Goal: Task Accomplishment & Management: Manage account settings

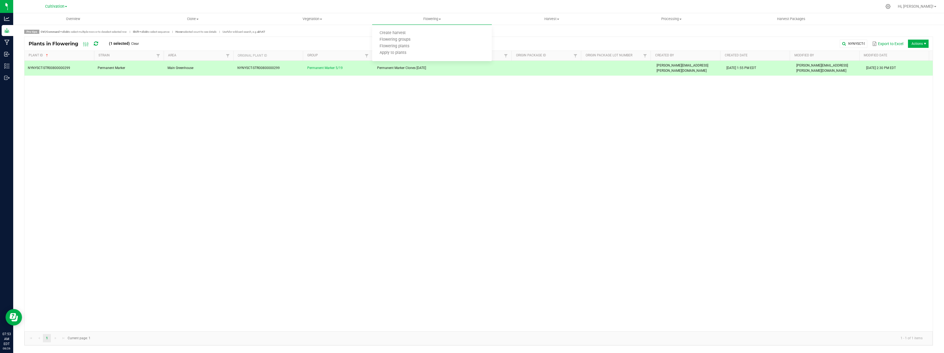
drag, startPoint x: 353, startPoint y: 222, endPoint x: 363, endPoint y: 159, distance: 63.7
click at [356, 221] on div "NYNYSCT-STR00800000299 Permanent Marker [GEOGRAPHIC_DATA] NYNYSCT-STR0080000029…" at bounding box center [478, 196] width 908 height 271
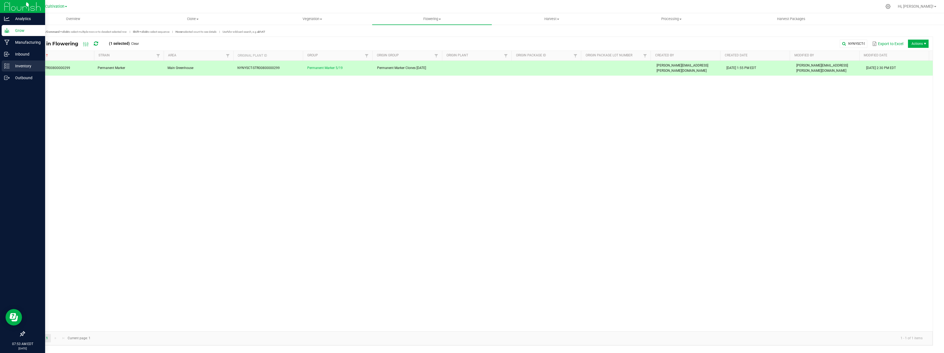
click at [10, 65] on p "Inventory" at bounding box center [26, 66] width 33 height 7
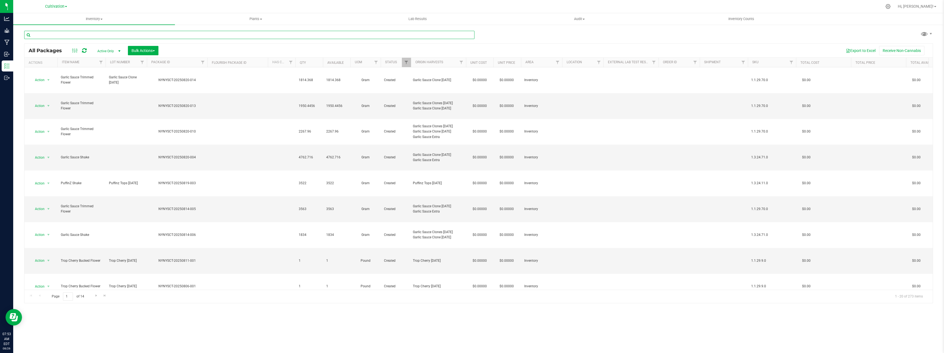
click at [113, 38] on input "text" at bounding box center [249, 35] width 450 height 8
type input "NYNYSCT-20250731-023"
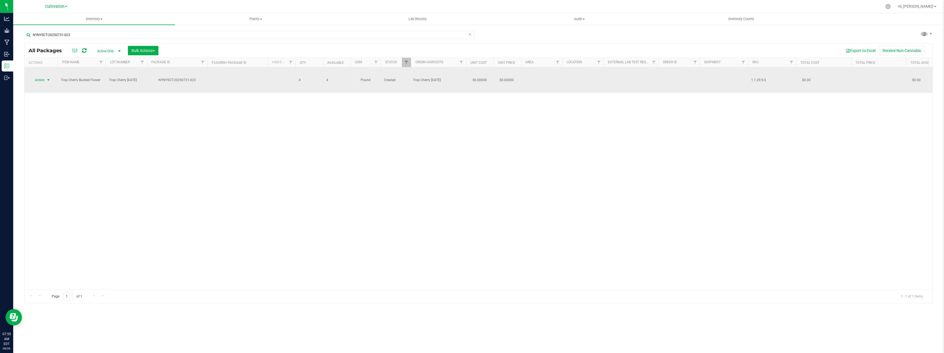
click at [45, 76] on span "Action" at bounding box center [37, 80] width 15 height 8
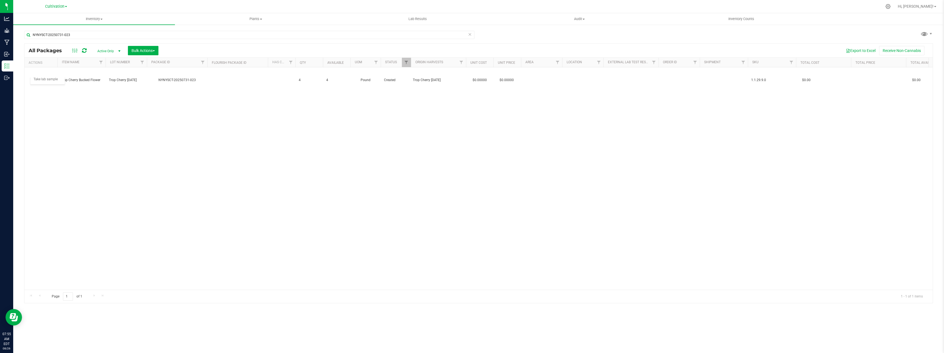
click at [155, 152] on div "Action Action Adjust qty Create package Edit attributes Global inventory Locate…" at bounding box center [478, 178] width 908 height 223
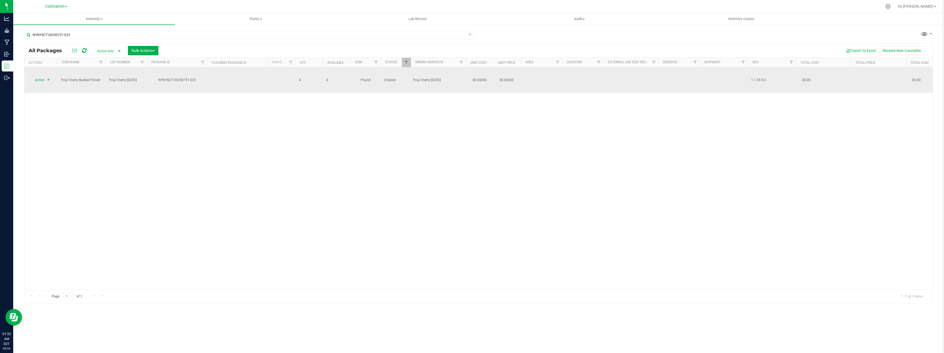
click at [43, 76] on span "Action" at bounding box center [37, 80] width 15 height 8
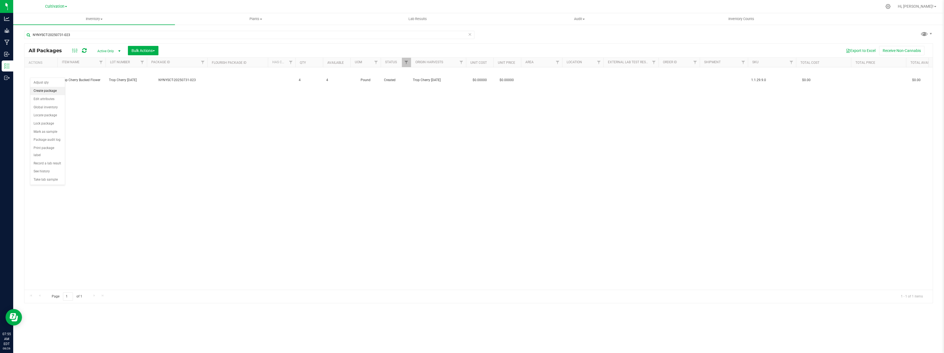
click at [49, 91] on li "Create package" at bounding box center [47, 91] width 35 height 8
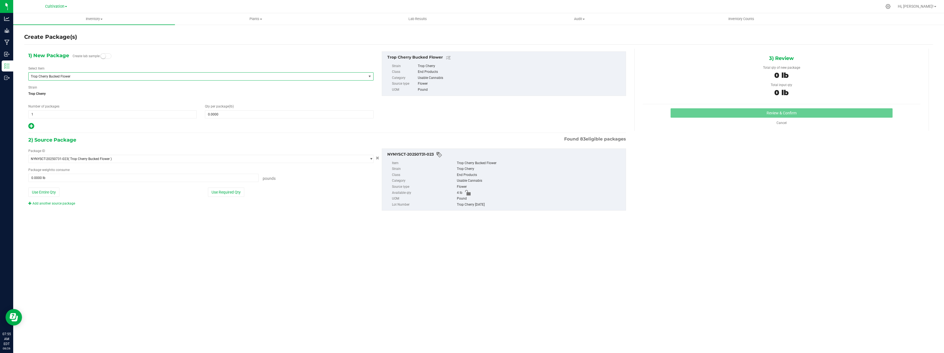
click at [85, 75] on span "Trop Cherry Bucked Flower" at bounding box center [191, 77] width 320 height 4
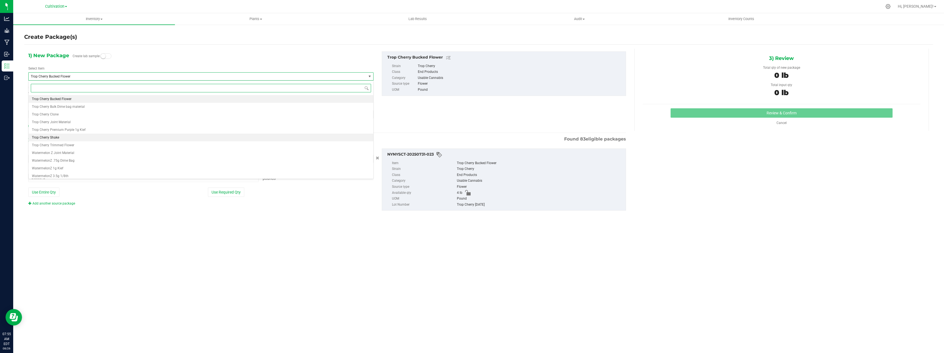
click at [60, 137] on li "Trop Cherry Shake" at bounding box center [201, 138] width 345 height 8
type input "0.0000"
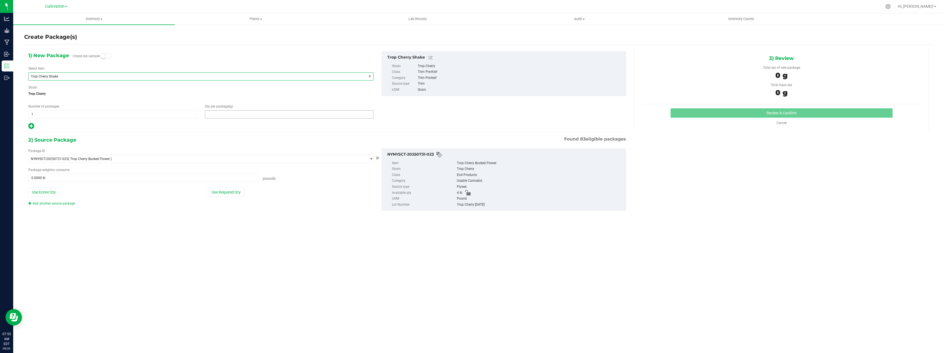
click at [231, 113] on span at bounding box center [289, 114] width 168 height 8
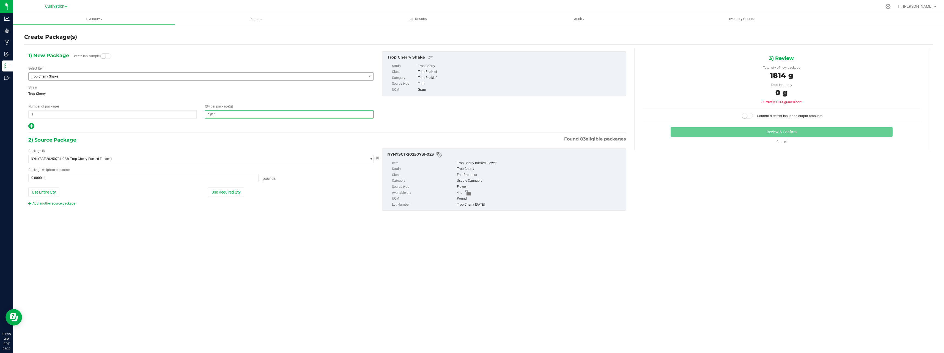
type input "1814.368"
type input "1,814.3680"
click at [226, 192] on button "Use Required Qty" at bounding box center [226, 192] width 36 height 9
type input "4.0000 lb"
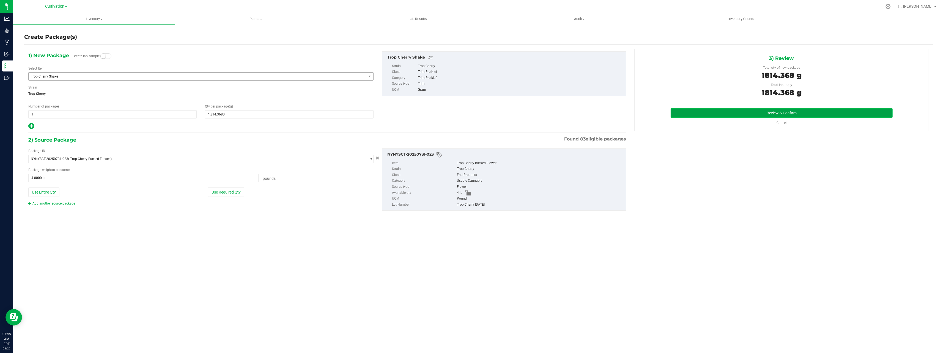
click at [711, 114] on button "Review & Confirm" at bounding box center [782, 112] width 222 height 9
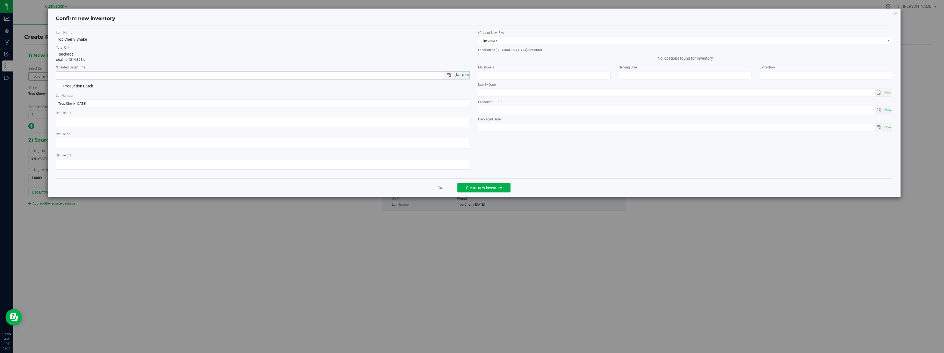
click at [466, 76] on span "Now" at bounding box center [465, 75] width 9 height 8
type input "[DATE] 7:55 AM"
click at [495, 186] on span "Create new inventory" at bounding box center [484, 188] width 36 height 4
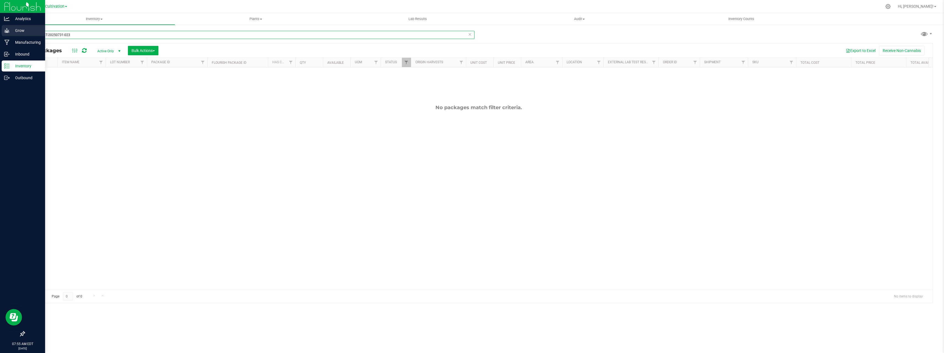
drag, startPoint x: 72, startPoint y: 35, endPoint x: 5, endPoint y: 35, distance: 67.4
click at [5, 36] on div "Analytics Grow Manufacturing Inbound Inventory Outbound 07:55 AM EDT [DATE] 08/…" at bounding box center [472, 176] width 944 height 353
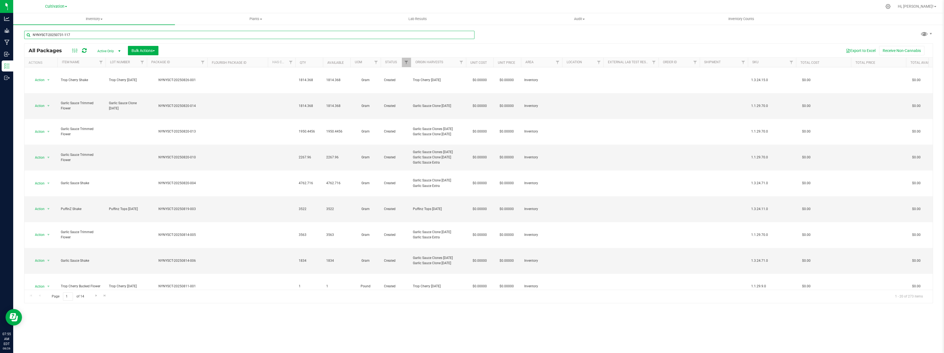
type input "NYNYSCT-20250731-117"
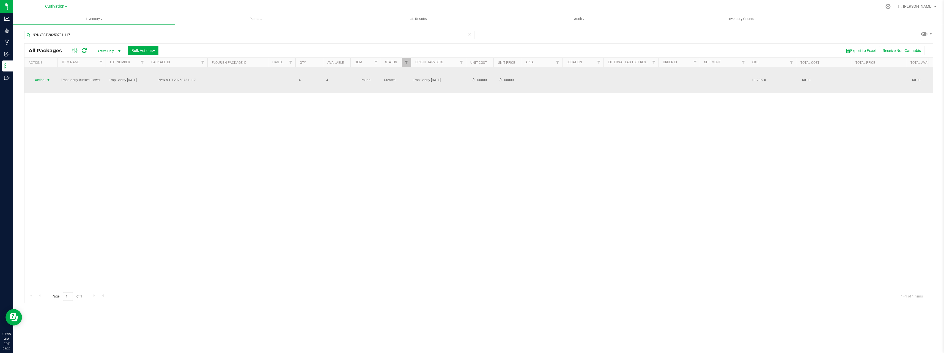
click at [49, 78] on span "select" at bounding box center [48, 80] width 4 height 4
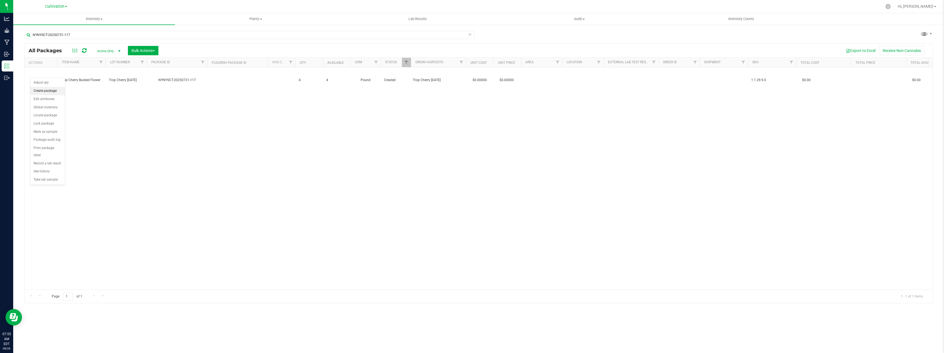
click at [54, 91] on li "Create package" at bounding box center [47, 91] width 35 height 8
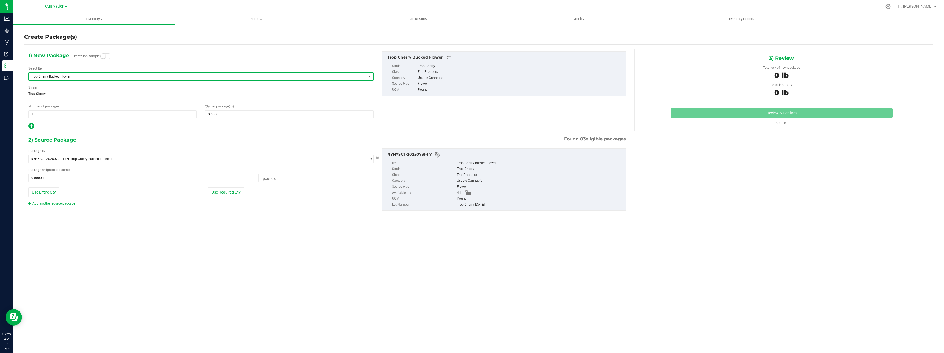
click at [95, 77] on span "Trop Cherry Bucked Flower" at bounding box center [191, 77] width 320 height 4
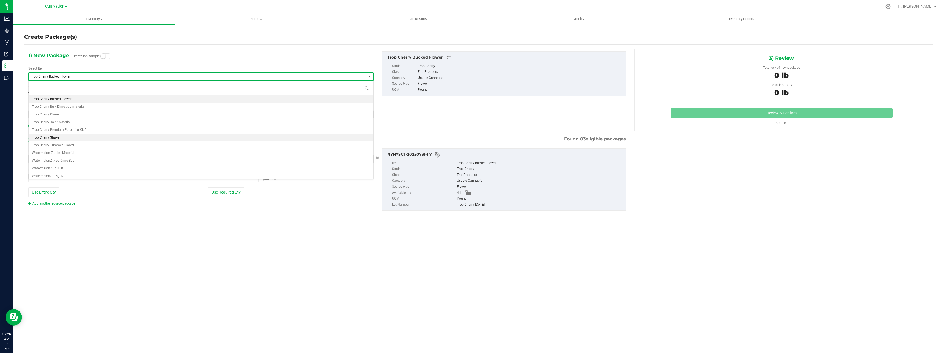
click at [71, 141] on li "Trop Cherry Shake" at bounding box center [201, 138] width 345 height 8
type input "0.0000"
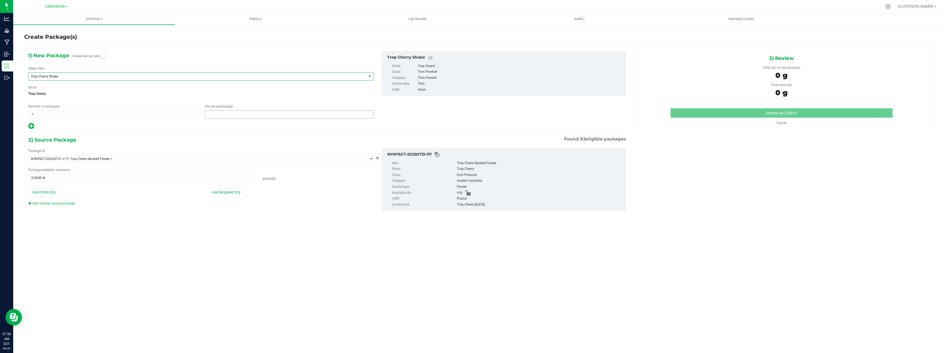
click at [226, 114] on span at bounding box center [289, 114] width 168 height 8
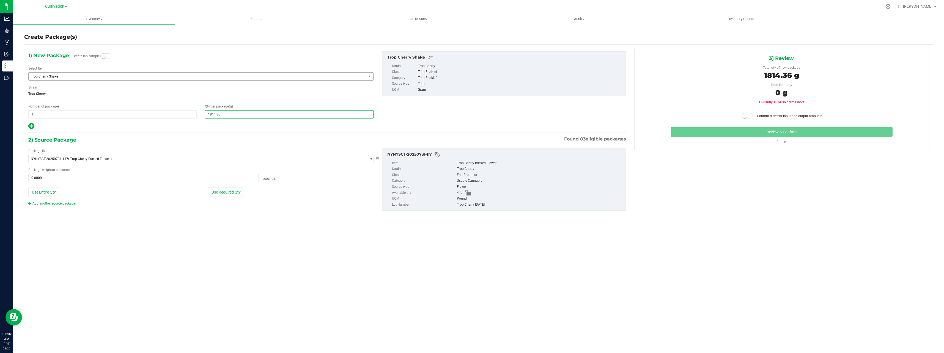
type input "1814.368"
type input "1,814.3680"
click at [305, 217] on div "2) Source Package Found 83 eligible packages Package ID NYNYSCT-20250731-117 ( …" at bounding box center [327, 178] width 598 height 84
click at [230, 196] on button "Use Required Qty" at bounding box center [226, 192] width 36 height 9
type input "4.0000 lb"
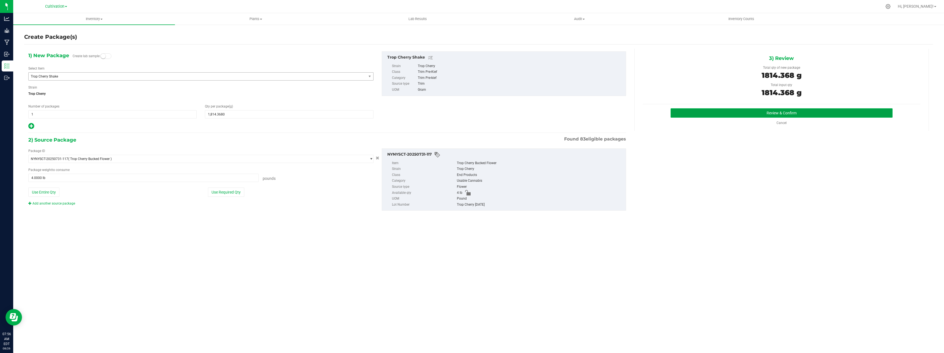
click at [764, 113] on button "Review & Confirm" at bounding box center [782, 112] width 222 height 9
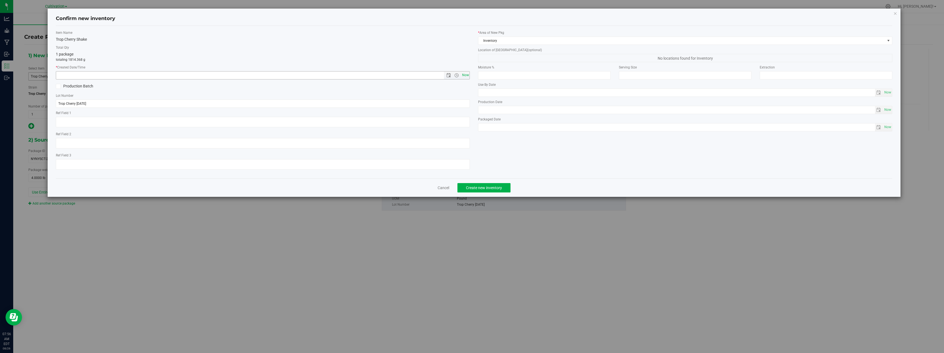
click at [468, 76] on span "Now" at bounding box center [465, 75] width 9 height 8
type input "[DATE] 7:56 AM"
click at [493, 189] on span "Create new inventory" at bounding box center [484, 188] width 36 height 4
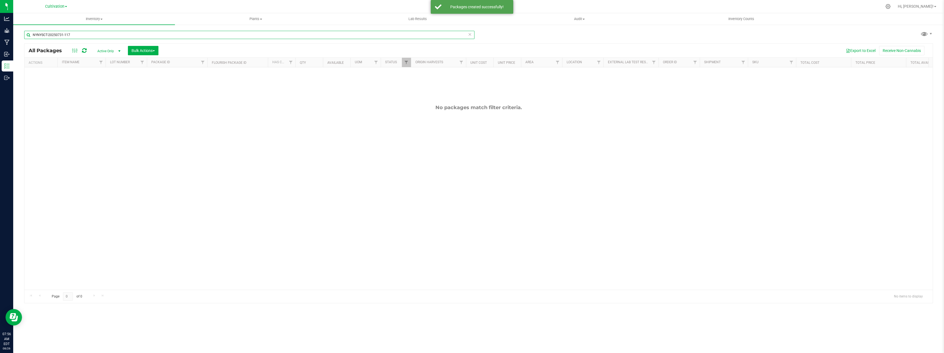
drag, startPoint x: 109, startPoint y: 37, endPoint x: 31, endPoint y: 34, distance: 79.0
click at [31, 34] on input "NYNYSCT-20250731-117" at bounding box center [249, 35] width 450 height 8
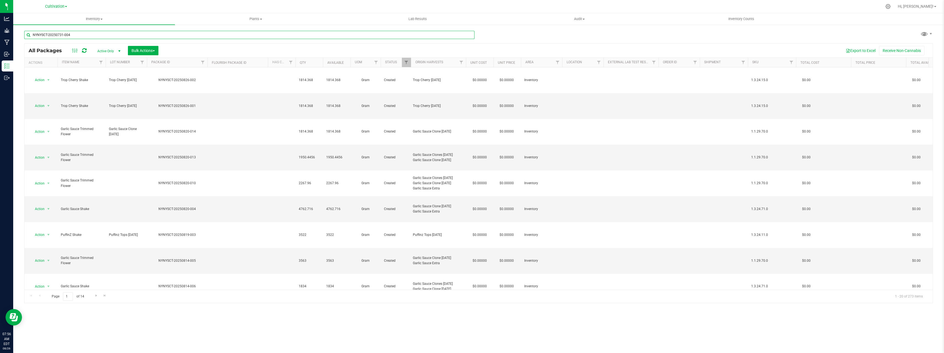
type input "NYNYSCT-20250731-004"
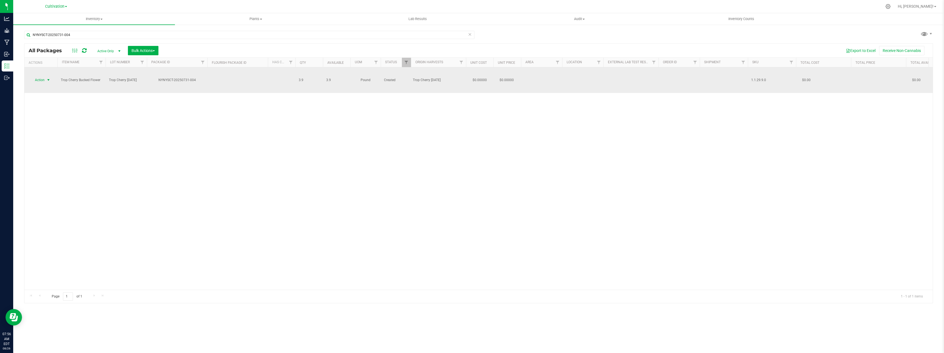
click at [49, 78] on span "select" at bounding box center [48, 80] width 4 height 4
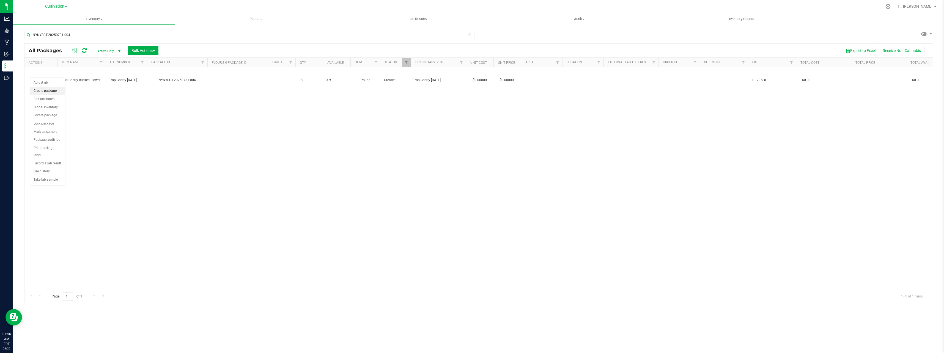
click at [51, 91] on li "Create package" at bounding box center [47, 91] width 35 height 8
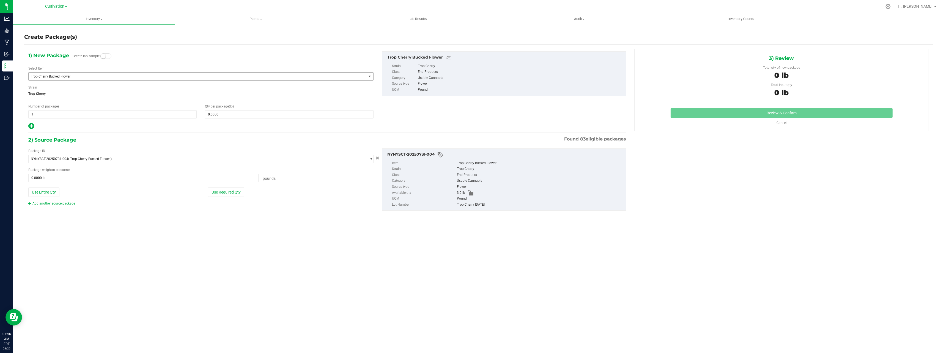
click at [72, 77] on span "Trop Cherry Bucked Flower" at bounding box center [191, 77] width 320 height 4
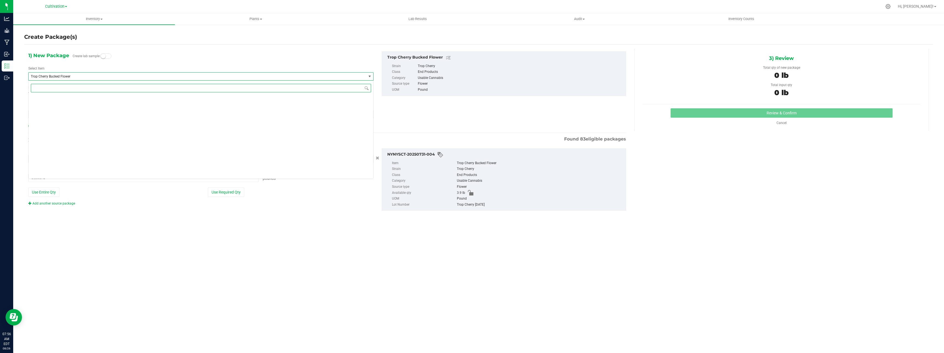
scroll to position [978, 0]
click at [72, 139] on li "Trop Cherry Shake" at bounding box center [201, 138] width 345 height 8
type input "0.0000"
click at [230, 117] on span at bounding box center [289, 114] width 168 height 8
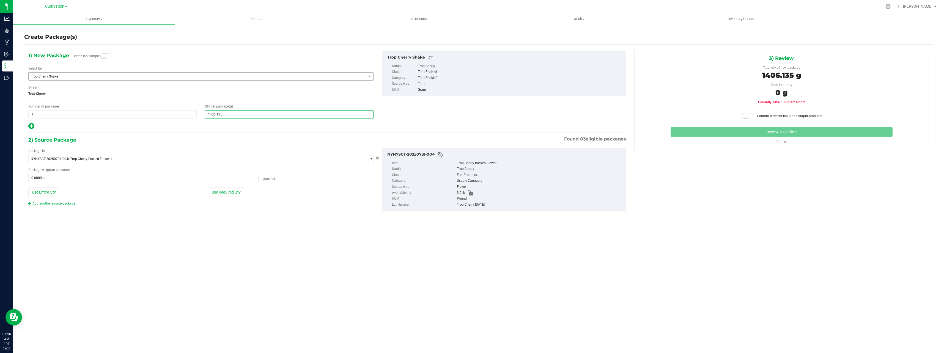
type input "1406.1352"
type input "1,406.1352"
click at [229, 189] on button "Use Required Qty" at bounding box center [226, 192] width 36 height 9
type input "3.1000 lb"
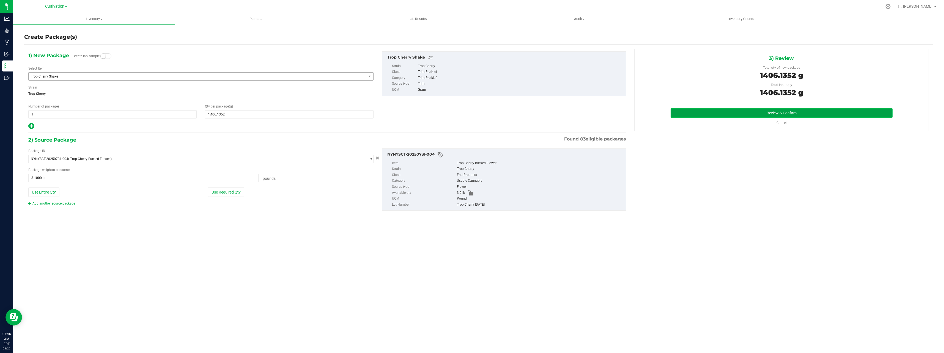
click at [771, 113] on button "Review & Confirm" at bounding box center [782, 112] width 222 height 9
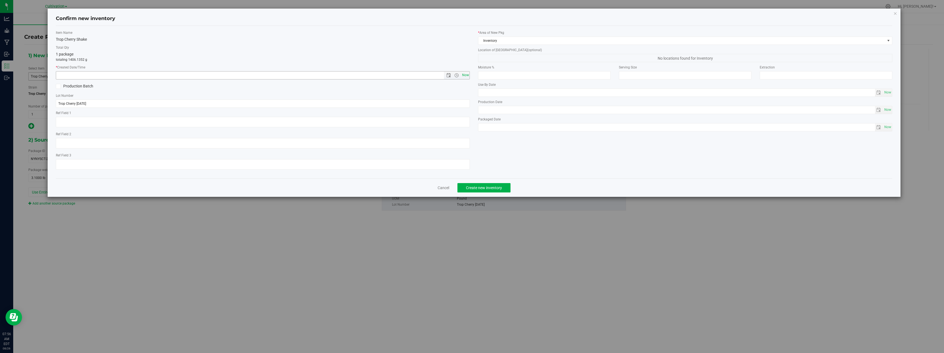
click at [467, 75] on span "Now" at bounding box center [465, 75] width 9 height 8
type input "[DATE] 7:56 AM"
click at [468, 184] on button "Create new inventory" at bounding box center [483, 187] width 53 height 9
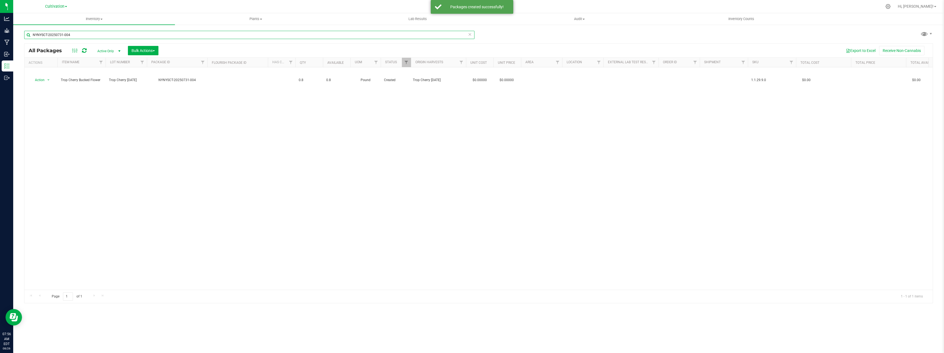
drag, startPoint x: 110, startPoint y: 34, endPoint x: 33, endPoint y: 34, distance: 77.0
click at [33, 34] on input "NYNYSCT-20250731-004" at bounding box center [249, 35] width 450 height 8
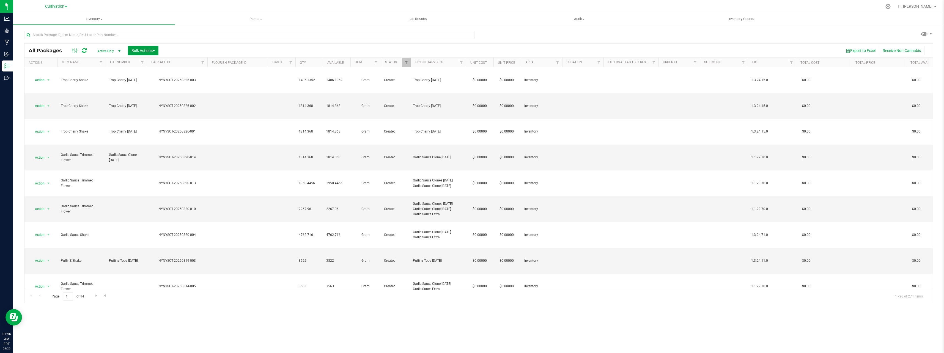
click at [140, 50] on span "Bulk Actions" at bounding box center [142, 50] width 23 height 4
click at [158, 82] on span "Combine packages" at bounding box center [147, 83] width 32 height 4
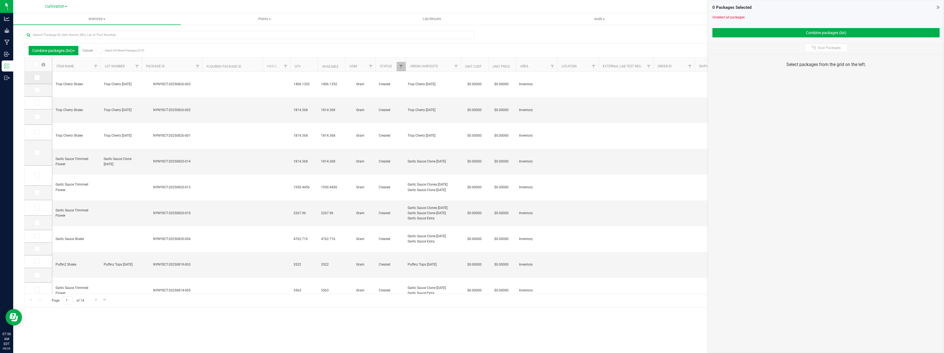
click at [37, 78] on icon at bounding box center [37, 78] width 4 height 0
click at [0, 0] on input "checkbox" at bounding box center [0, 0] width 0 height 0
click at [36, 92] on span at bounding box center [37, 90] width 6 height 6
click at [0, 0] on input "checkbox" at bounding box center [0, 0] width 0 height 0
click at [38, 103] on icon at bounding box center [37, 103] width 4 height 0
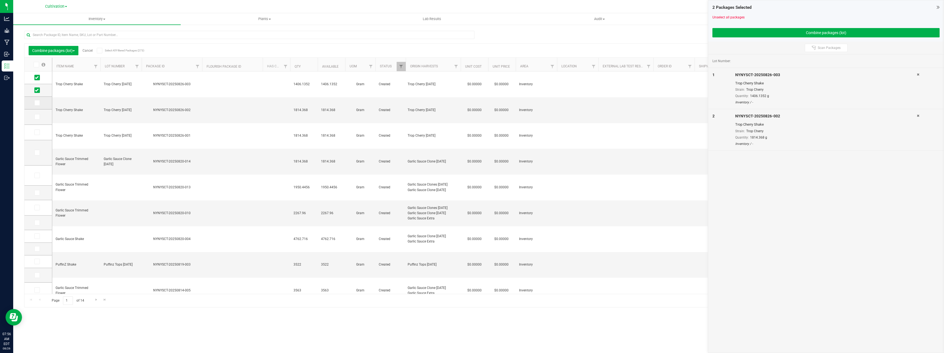
click at [0, 0] on input "checkbox" at bounding box center [0, 0] width 0 height 0
drag, startPoint x: 760, startPoint y: 39, endPoint x: 760, endPoint y: 35, distance: 3.3
click at [760, 37] on div "3 Packages Selected Unselect all packages Combine packages (lot)" at bounding box center [825, 20] width 235 height 41
click at [760, 35] on button "Combine packages (lot)" at bounding box center [825, 32] width 227 height 9
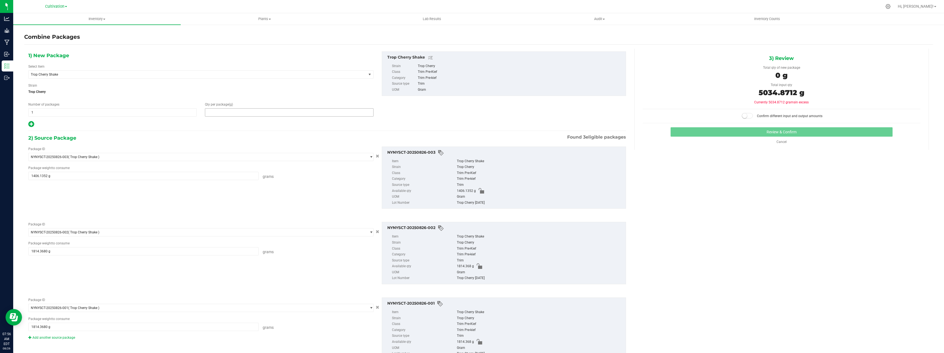
click at [261, 113] on span at bounding box center [289, 112] width 168 height 8
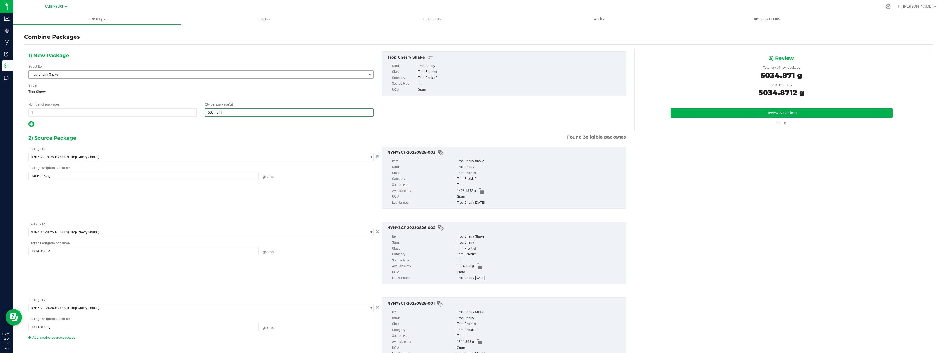
type input "5034.8712"
type input "5,035"
click at [688, 113] on button "Review & Confirm" at bounding box center [782, 112] width 222 height 9
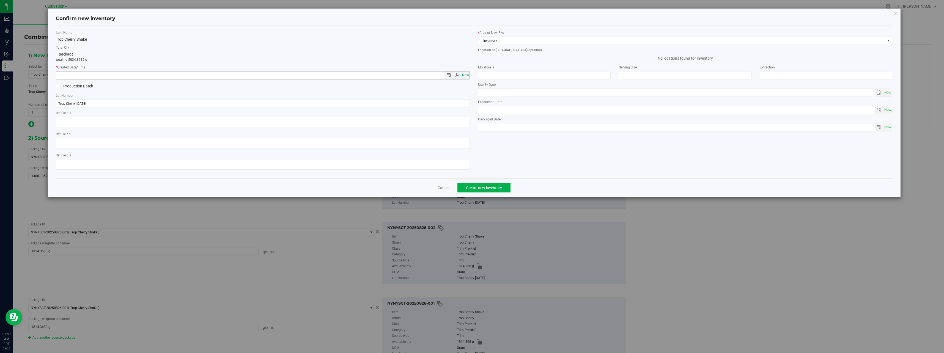
click at [467, 77] on span "Now" at bounding box center [465, 75] width 9 height 8
type input "[DATE] 7:57 AM"
click at [496, 187] on span "Create new inventory" at bounding box center [484, 188] width 36 height 4
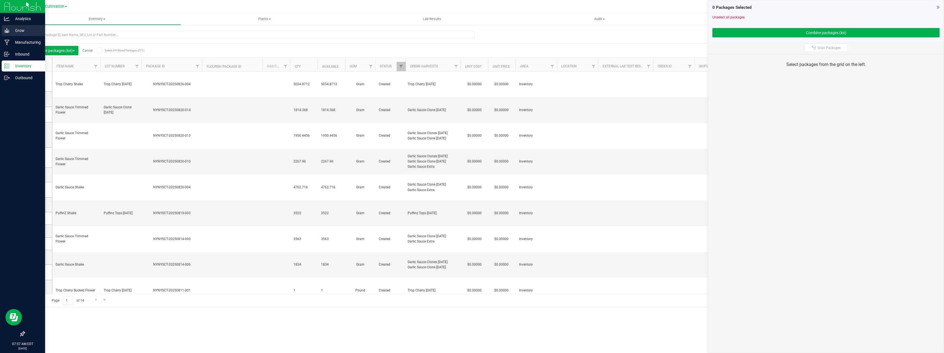
click at [15, 29] on p "Grow" at bounding box center [26, 30] width 33 height 7
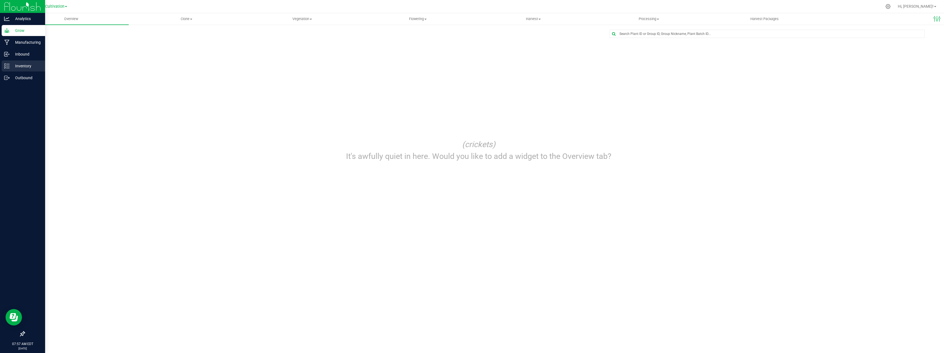
click at [29, 68] on p "Inventory" at bounding box center [26, 66] width 33 height 7
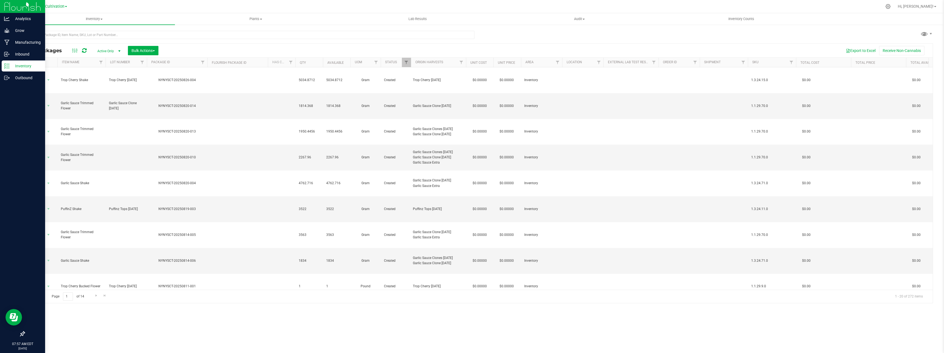
click at [0, 61] on link "Inventory" at bounding box center [22, 67] width 45 height 12
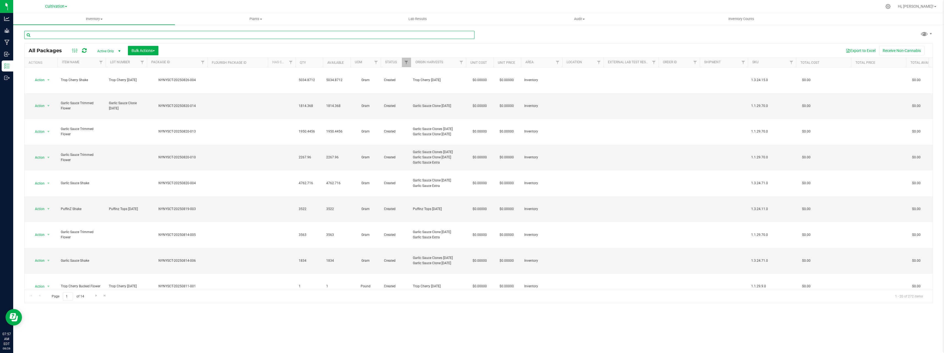
click at [110, 37] on input "text" at bounding box center [249, 35] width 450 height 8
type input "NYNYSCT-20250731-004"
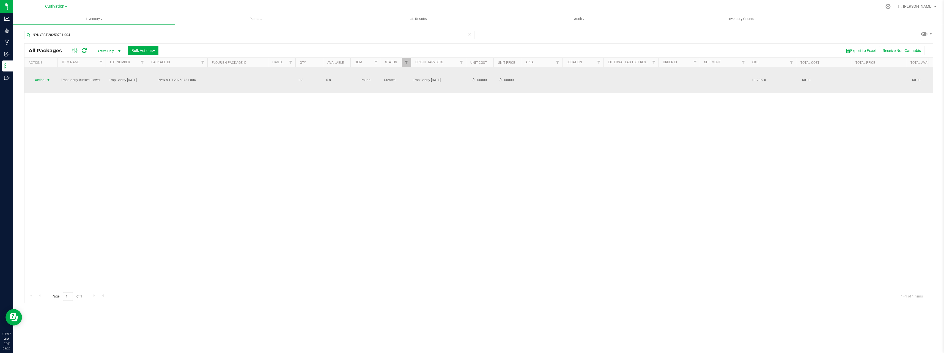
click at [38, 76] on span "Action" at bounding box center [37, 80] width 15 height 8
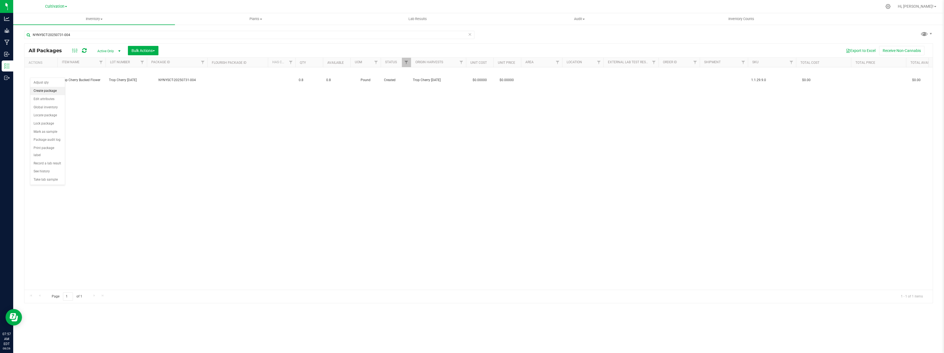
click at [50, 92] on li "Create package" at bounding box center [47, 91] width 35 height 8
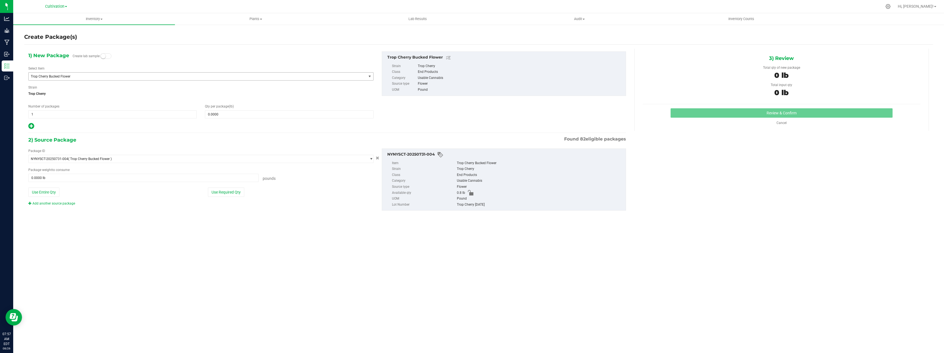
click at [69, 75] on span "Trop Cherry Bucked Flower" at bounding box center [191, 77] width 320 height 4
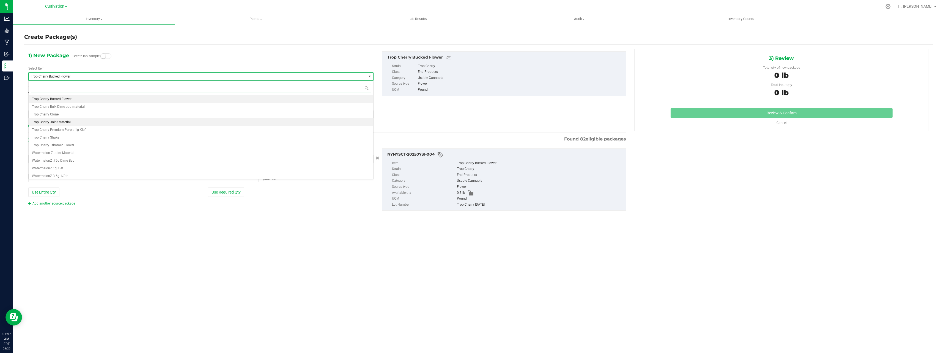
click at [83, 123] on li "Trop Cherry Joint Material" at bounding box center [201, 122] width 345 height 8
type input "0.0000"
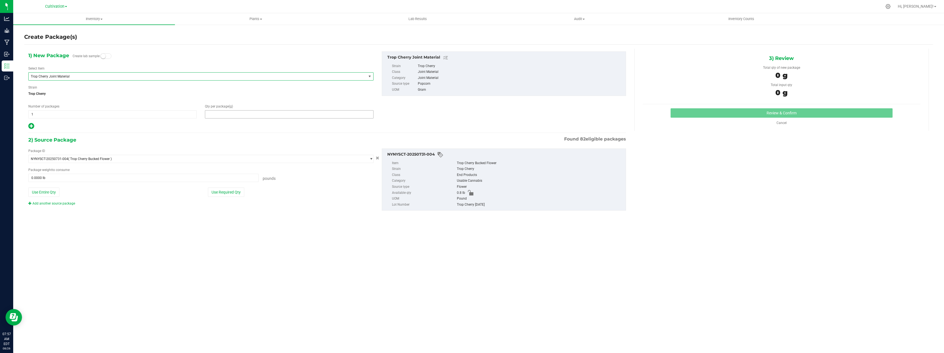
click at [228, 115] on span at bounding box center [289, 114] width 168 height 8
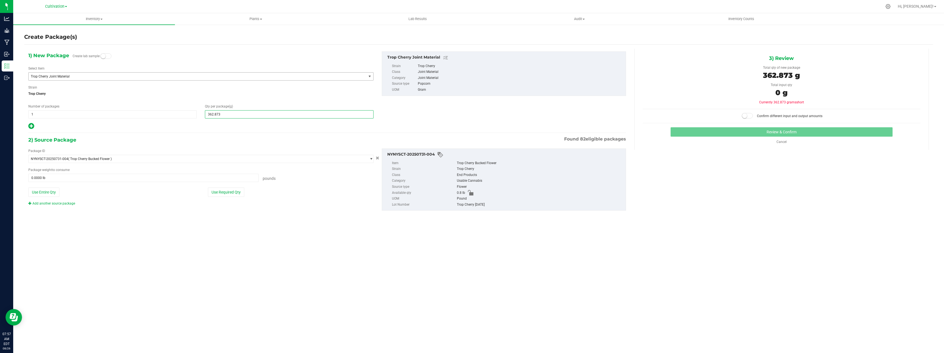
type input "362.8736"
click at [222, 190] on button "Use Required Qty" at bounding box center [226, 192] width 36 height 9
type input "0.8000 lb"
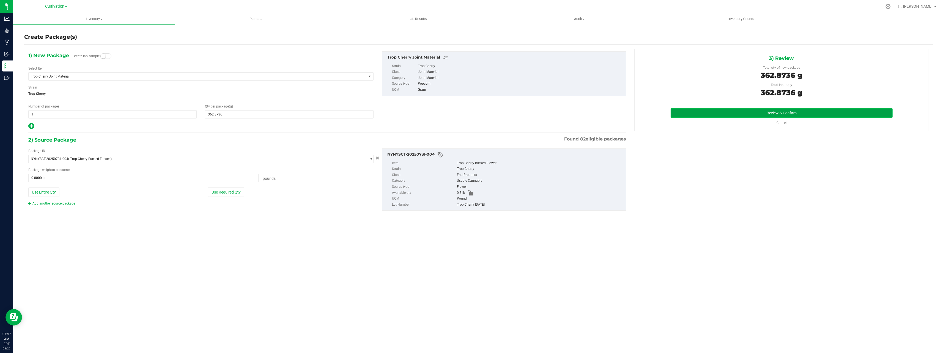
click at [715, 111] on button "Review & Confirm" at bounding box center [782, 112] width 222 height 9
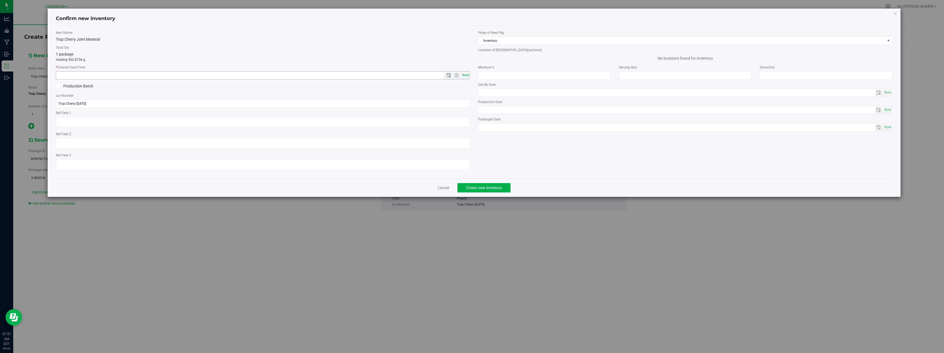
click at [467, 77] on span "Now" at bounding box center [465, 75] width 9 height 8
type input "[DATE] 7:57 AM"
click at [487, 187] on span "Create new inventory" at bounding box center [484, 188] width 36 height 4
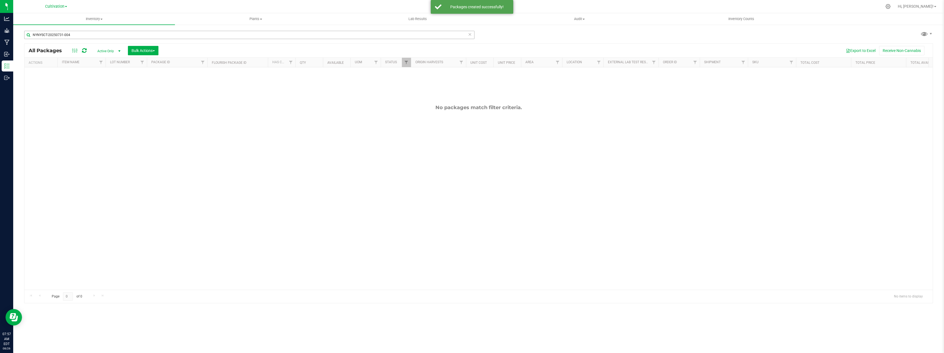
drag, startPoint x: 95, startPoint y: 29, endPoint x: 95, endPoint y: 33, distance: 3.4
click at [95, 33] on div "NYNYSCT-20250731-004" at bounding box center [251, 35] width 454 height 18
drag, startPoint x: 94, startPoint y: 33, endPoint x: 28, endPoint y: 36, distance: 66.4
click at [28, 36] on input "NYNYSCT-20250731-004" at bounding box center [249, 35] width 450 height 8
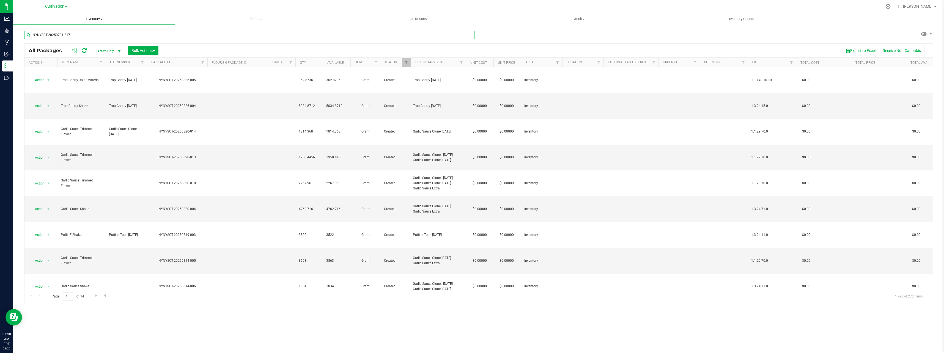
type input "NYNYSCT-20250731-217"
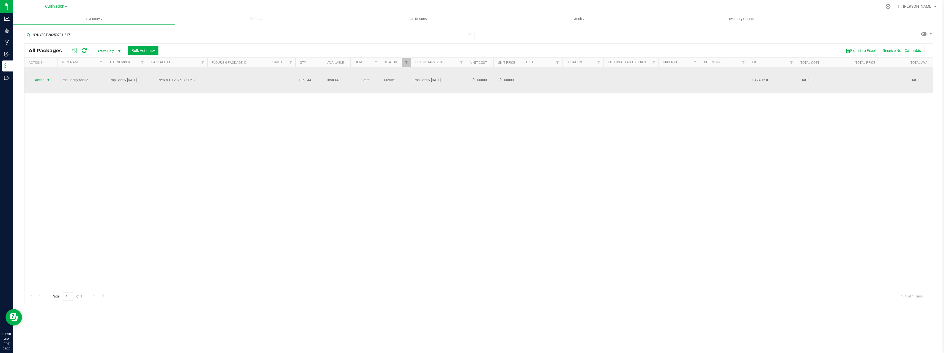
click at [44, 76] on span "Action" at bounding box center [37, 80] width 15 height 8
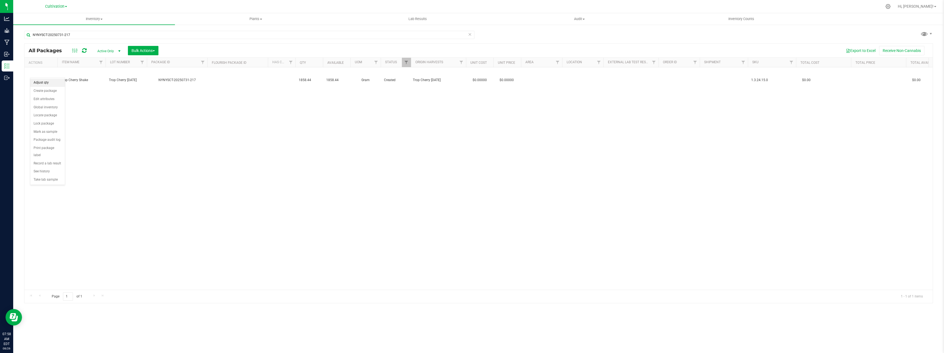
click at [48, 82] on li "Adjust qty" at bounding box center [47, 83] width 35 height 8
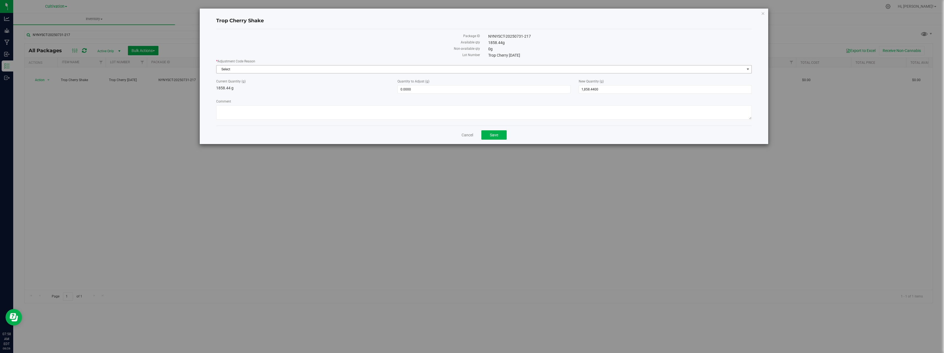
click at [288, 69] on span "Select" at bounding box center [480, 69] width 528 height 8
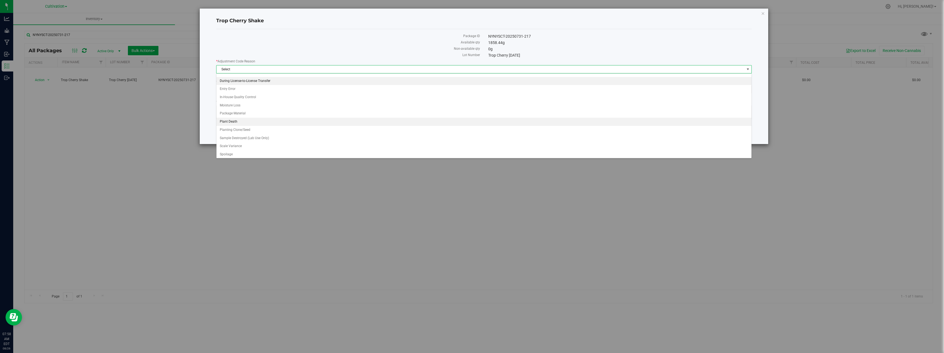
scroll to position [28, 0]
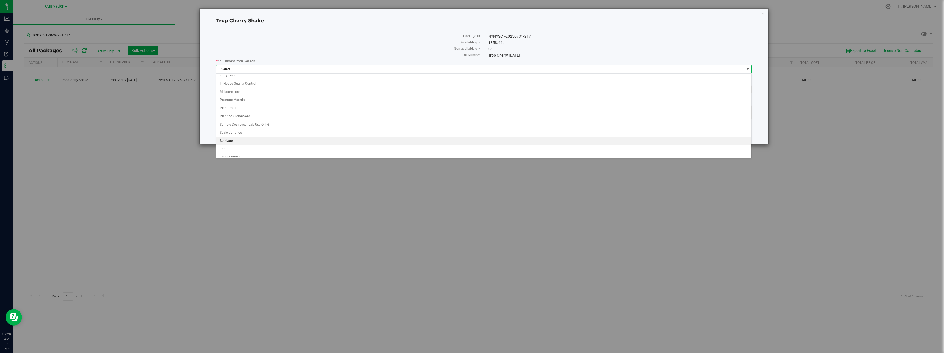
click at [245, 139] on li "Spoilage" at bounding box center [483, 141] width 535 height 8
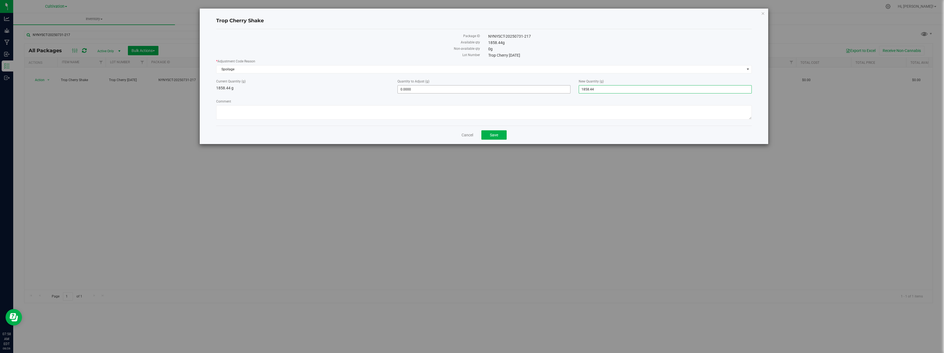
drag, startPoint x: 609, startPoint y: 87, endPoint x: 510, endPoint y: 87, distance: 98.8
click at [510, 87] on div "Current Quantity (g) 1858.44 g Quantity to Adjust (g) 0.0000 0 New Quantity (g)…" at bounding box center [484, 86] width 544 height 15
type input "0"
type input "-1,858.4400"
type input "0.0000"
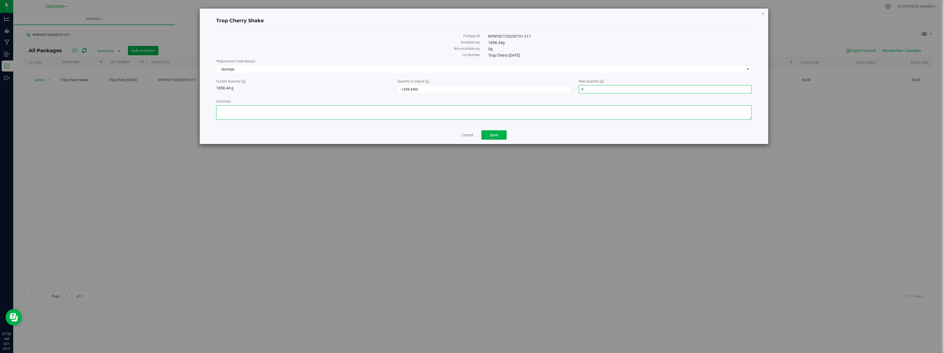
click at [353, 113] on textarea "Comment" at bounding box center [483, 112] width 535 height 14
type textarea "B"
type textarea "Ice water hash waste material"
click at [480, 135] on div "Cancel Save" at bounding box center [483, 135] width 535 height 18
click at [495, 138] on button "Save" at bounding box center [493, 134] width 25 height 9
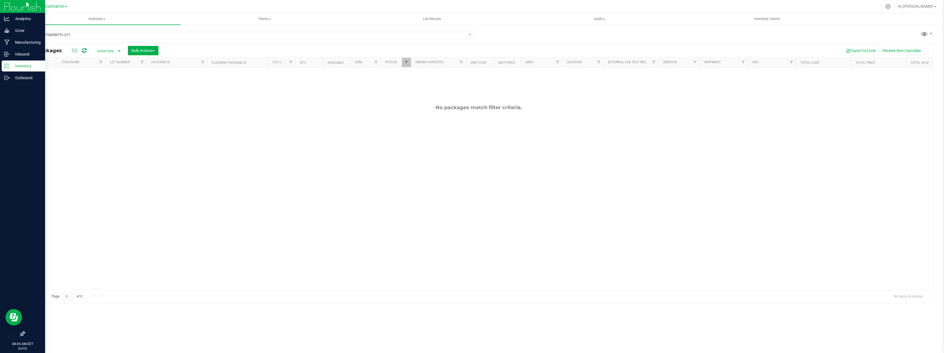
drag, startPoint x: 9, startPoint y: 158, endPoint x: 12, endPoint y: 157, distance: 3.6
click at [10, 158] on div at bounding box center [22, 206] width 45 height 245
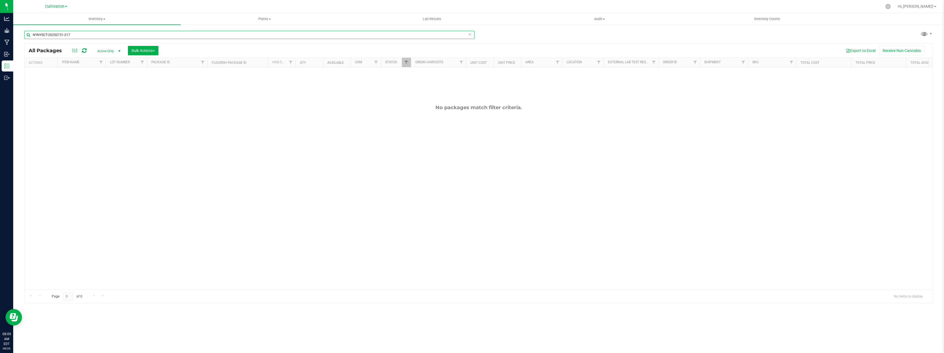
drag, startPoint x: 80, startPoint y: 36, endPoint x: 28, endPoint y: 34, distance: 52.3
click at [28, 34] on input "NYNYSCT-20250731-217" at bounding box center [249, 35] width 450 height 8
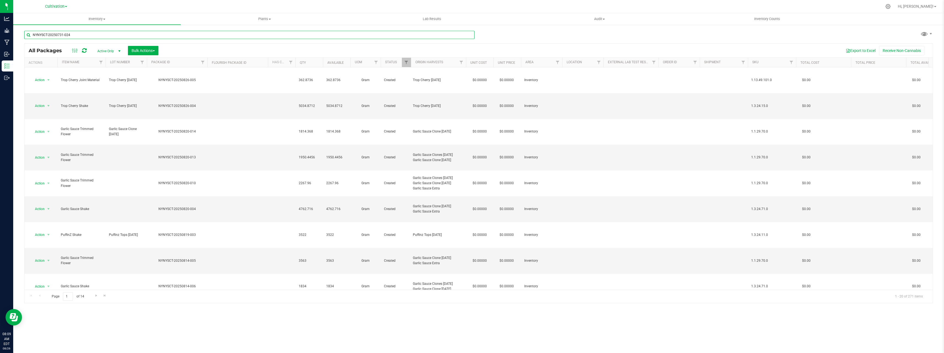
type input "NYNYSCT-20250731-024"
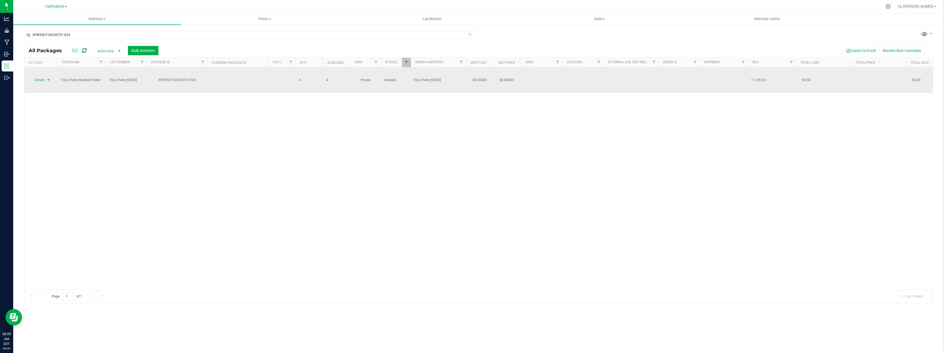
click at [47, 76] on span "select" at bounding box center [48, 80] width 7 height 8
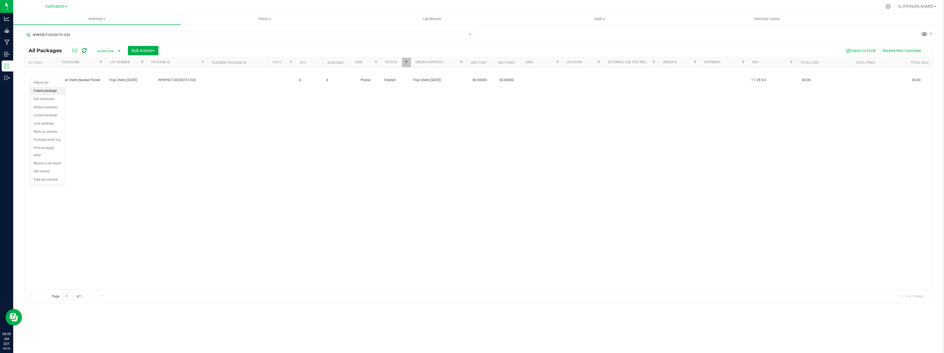
click at [50, 93] on li "Create package" at bounding box center [47, 91] width 35 height 8
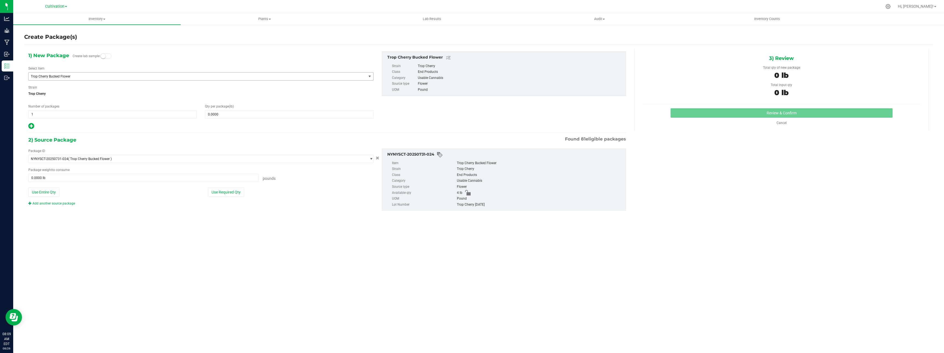
click at [69, 76] on span "Trop Cherry Bucked Flower" at bounding box center [191, 77] width 320 height 4
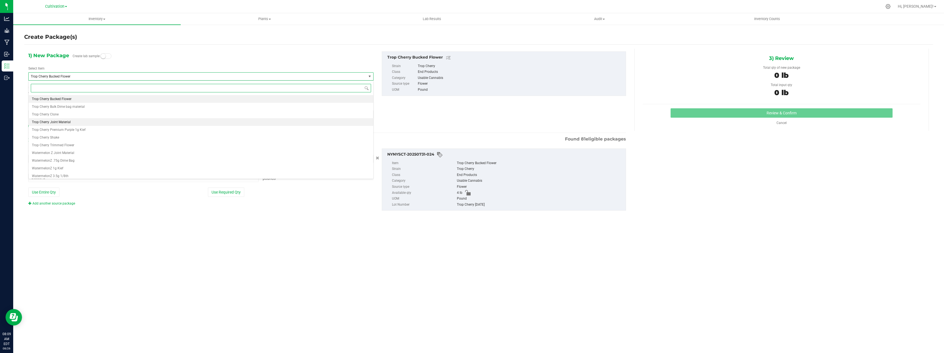
click at [86, 123] on li "Trop Cherry Joint Material" at bounding box center [201, 122] width 345 height 8
type input "0.0000"
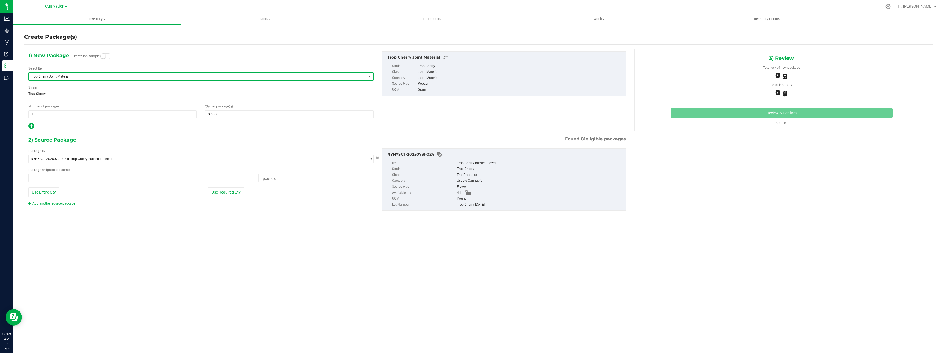
type input "0.0000 lb"
click at [225, 115] on span at bounding box center [289, 114] width 168 height 8
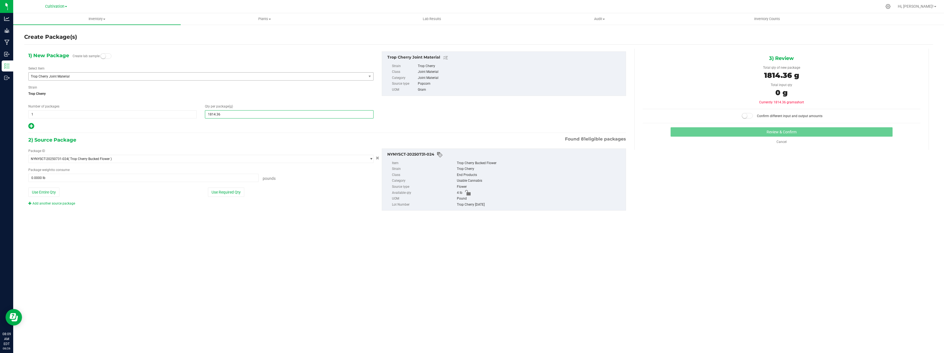
type input "1814.368"
type input "1,814.3680"
drag, startPoint x: 316, startPoint y: 213, endPoint x: 305, endPoint y: 210, distance: 11.4
click at [316, 213] on div "Package ID NYNYSCT-20250731-024 ( Trop Cherry Bucked Flower ) NYNYSCT-20250423-…" at bounding box center [327, 179] width 606 height 71
click at [231, 193] on button "Use Required Qty" at bounding box center [226, 192] width 36 height 9
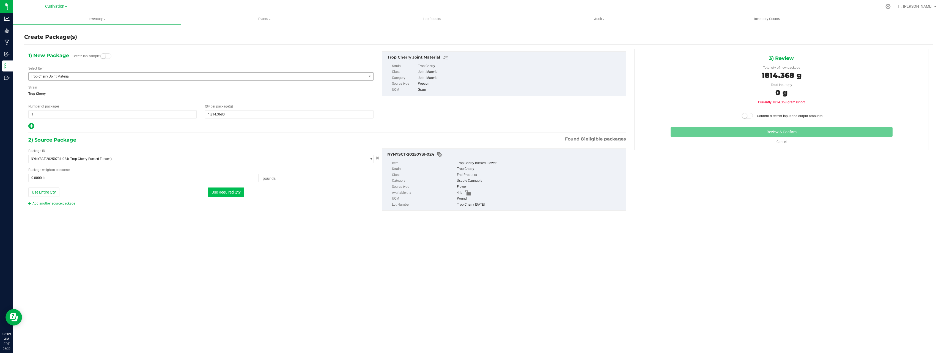
type input "4.0000 lb"
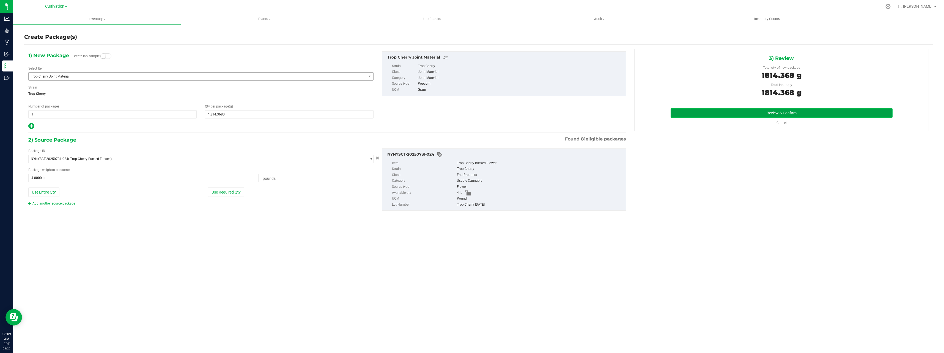
click at [813, 109] on button "Review & Confirm" at bounding box center [782, 112] width 222 height 9
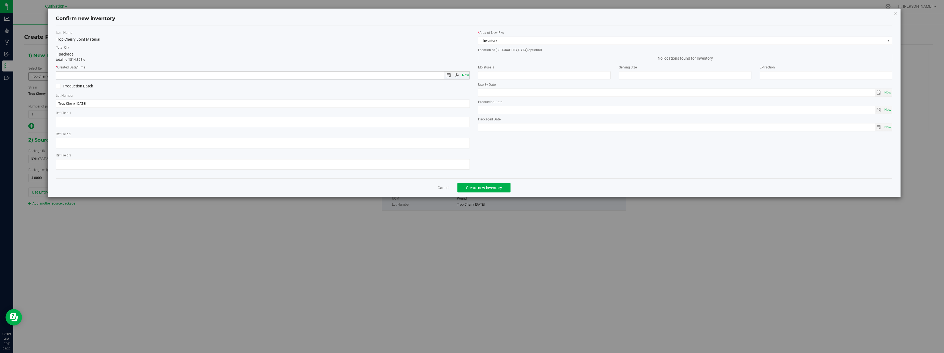
click at [464, 75] on span "Now" at bounding box center [465, 75] width 9 height 8
type input "[DATE] 8:09 AM"
click at [496, 189] on span "Create new inventory" at bounding box center [484, 188] width 36 height 4
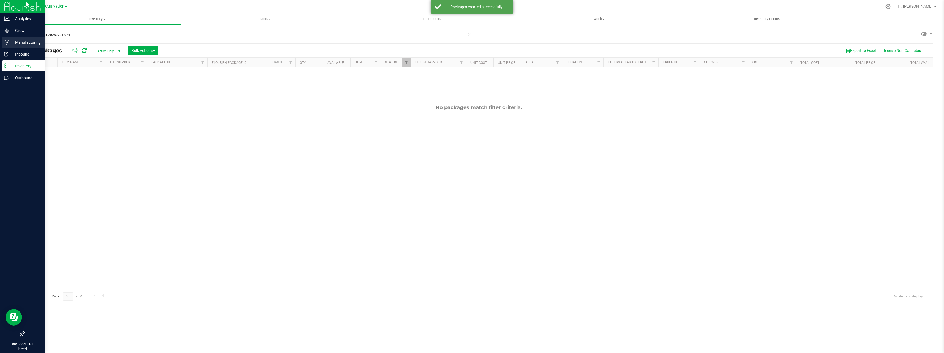
drag, startPoint x: 95, startPoint y: 32, endPoint x: 10, endPoint y: 39, distance: 85.6
click at [10, 39] on div "Analytics Grow Manufacturing Inbound Inventory Outbound 08:10 AM EDT [DATE] 08/…" at bounding box center [472, 176] width 944 height 353
type input "NYNYSCT-20250731-111"
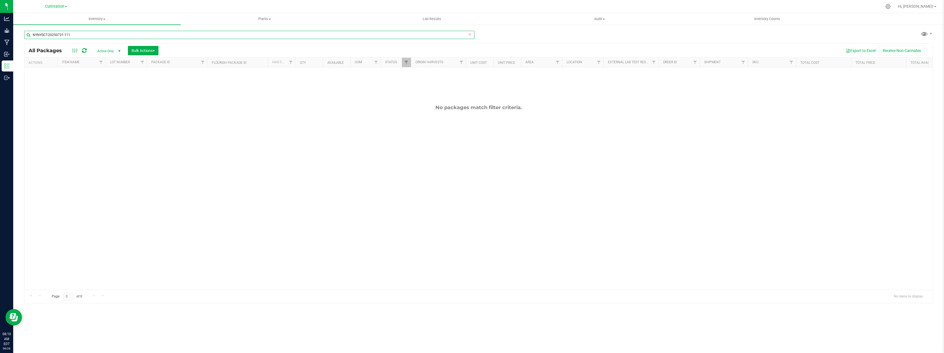
drag, startPoint x: 81, startPoint y: 32, endPoint x: 26, endPoint y: 33, distance: 54.2
click at [26, 33] on input "NYNYSCT-20250731-111" at bounding box center [249, 35] width 450 height 8
type input "NYNYSCT-20250731-111"
drag, startPoint x: 75, startPoint y: 36, endPoint x: -1, endPoint y: 37, distance: 75.7
click at [0, 37] on html "Analytics Grow Manufacturing Inbound Inventory Outbound 08:10 AM EDT [DATE] 08/…" at bounding box center [472, 176] width 944 height 353
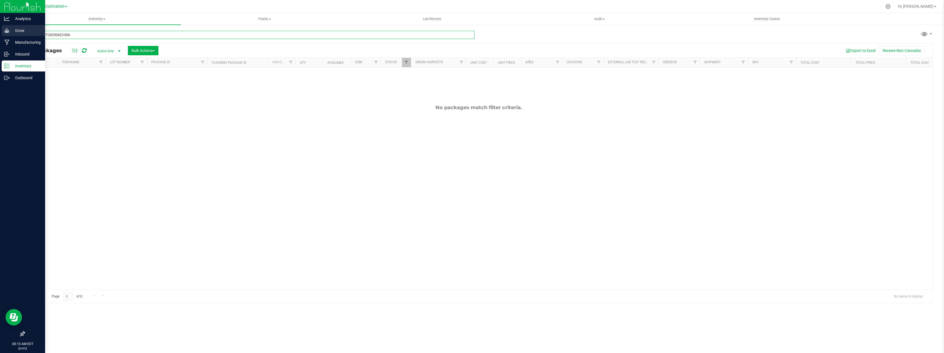
type input "NYNYSCT-20250423-006"
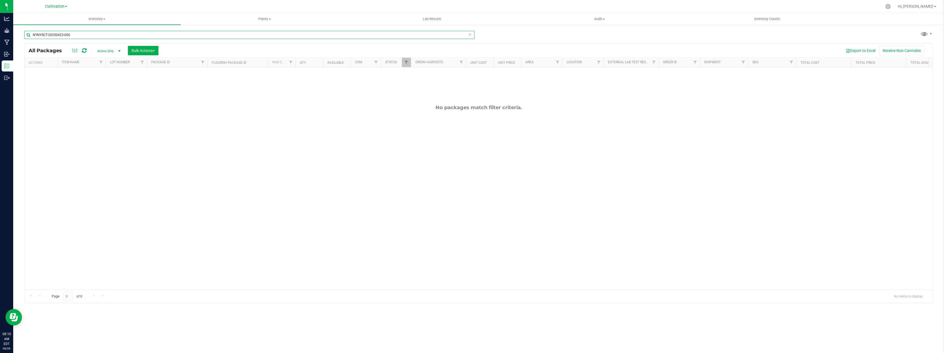
drag, startPoint x: 99, startPoint y: 32, endPoint x: 22, endPoint y: 34, distance: 77.3
click at [22, 34] on div "NYNYSCT-20250423-006 All Packages Active Only Active Only Lab Samples Locked Al…" at bounding box center [478, 108] width 931 height 168
type input "NYNYSCT-20250731-019"
drag, startPoint x: 73, startPoint y: 37, endPoint x: 28, endPoint y: 42, distance: 46.0
click at [28, 42] on div "NYNYSCT-20250731-019" at bounding box center [249, 37] width 450 height 13
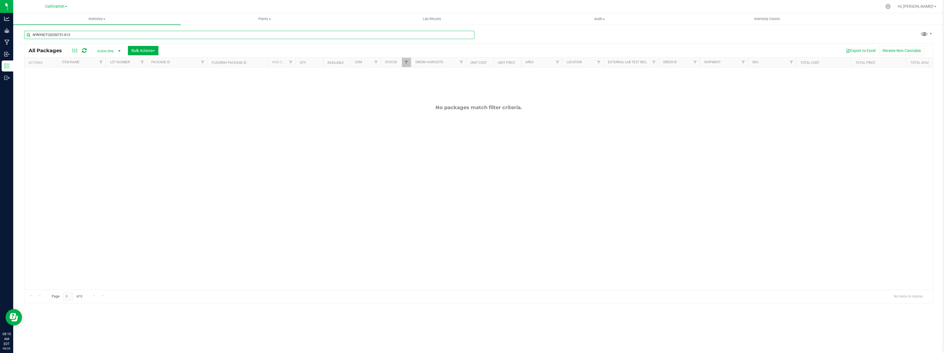
type input "NYNYSCT-20250731-013"
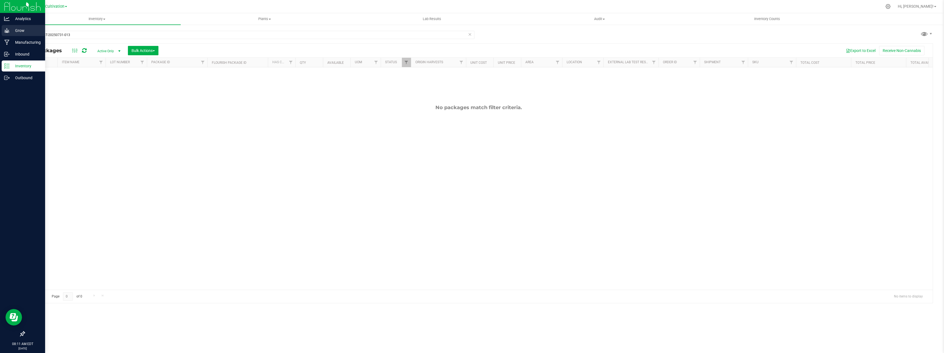
click at [9, 31] on icon at bounding box center [7, 31] width 6 height 6
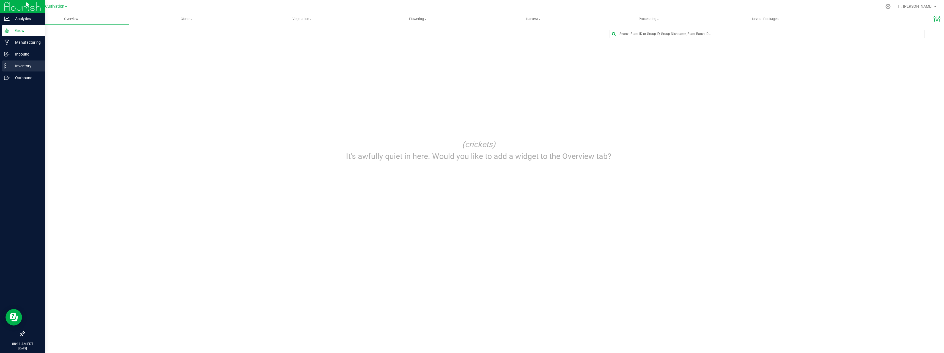
click at [14, 66] on p "Inventory" at bounding box center [26, 66] width 33 height 7
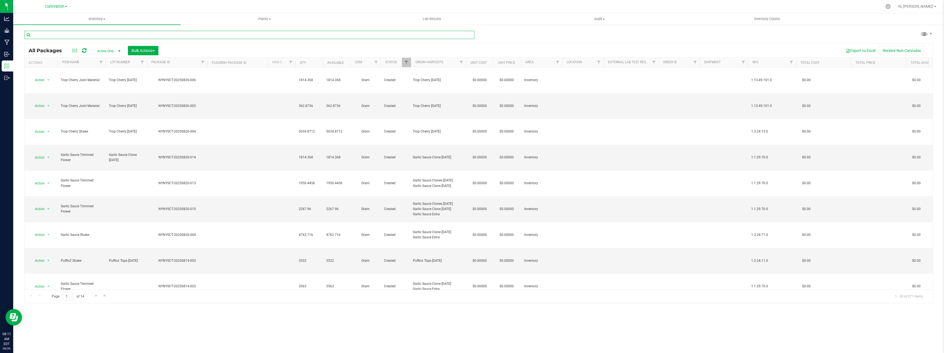
click at [128, 36] on input "text" at bounding box center [249, 35] width 450 height 8
type input "NYNYSCT-20250731-019"
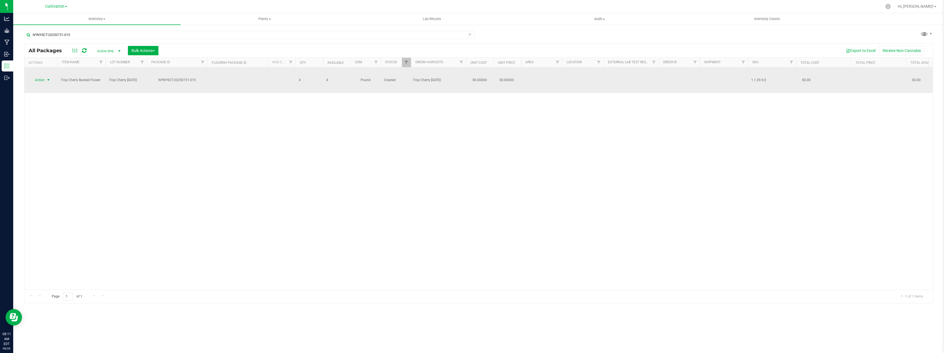
click at [43, 76] on span "Action" at bounding box center [37, 80] width 15 height 8
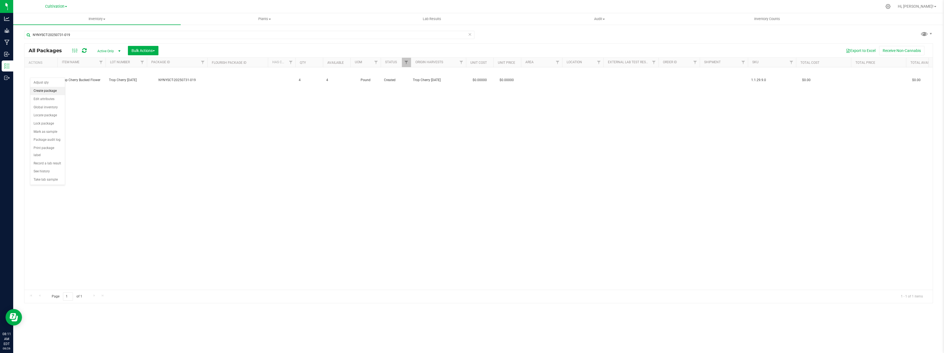
click at [52, 92] on li "Create package" at bounding box center [47, 91] width 35 height 8
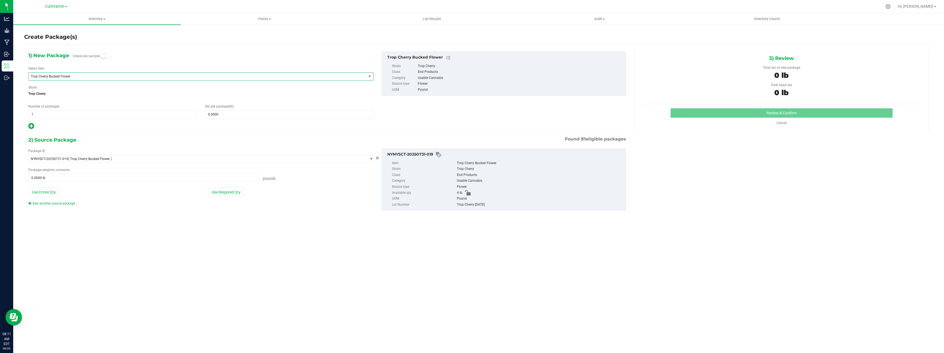
click at [76, 75] on span "Trop Cherry Bucked Flower" at bounding box center [191, 77] width 320 height 4
click at [74, 124] on li "Trop Cherry Joint Material" at bounding box center [201, 122] width 345 height 8
type input "0.0000"
click at [236, 114] on span at bounding box center [289, 114] width 168 height 8
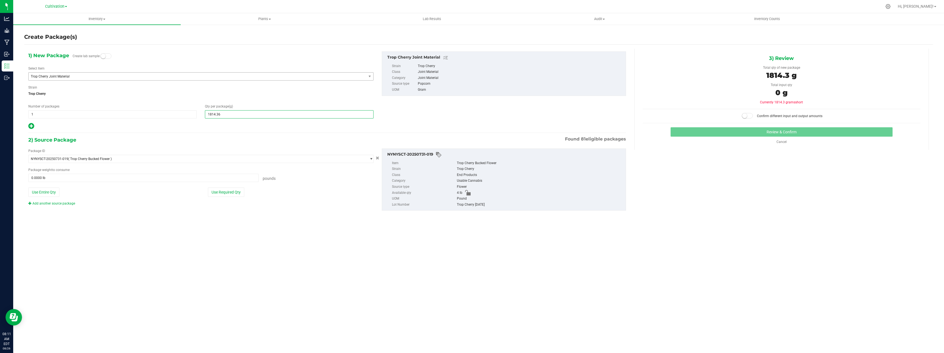
type input "1814.368"
type input "1,814.3680"
click at [207, 142] on div "2) Source Package Found 81 eligible packages" at bounding box center [327, 140] width 598 height 8
click at [229, 194] on button "Use Required Qty" at bounding box center [226, 192] width 36 height 9
type input "4.0000 lb"
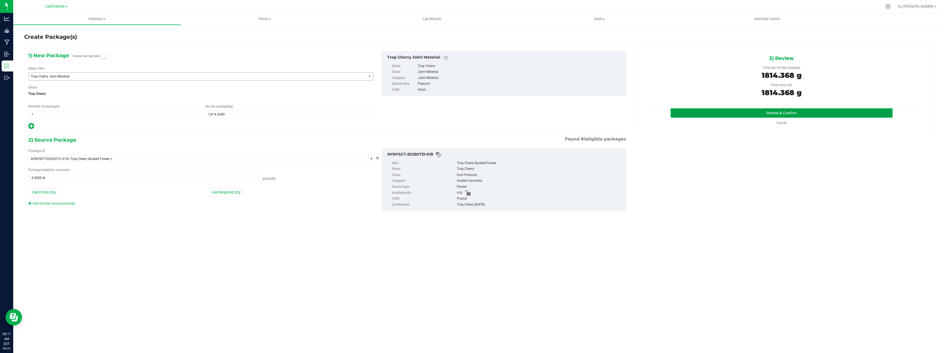
click at [745, 114] on button "Review & Confirm" at bounding box center [782, 112] width 222 height 9
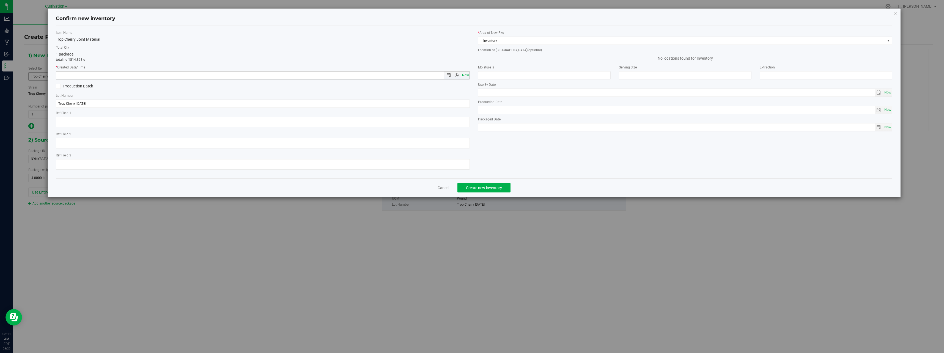
click at [464, 76] on span "Now" at bounding box center [465, 75] width 9 height 8
type input "[DATE] 8:11 AM"
click at [479, 188] on span "Create new inventory" at bounding box center [484, 188] width 36 height 4
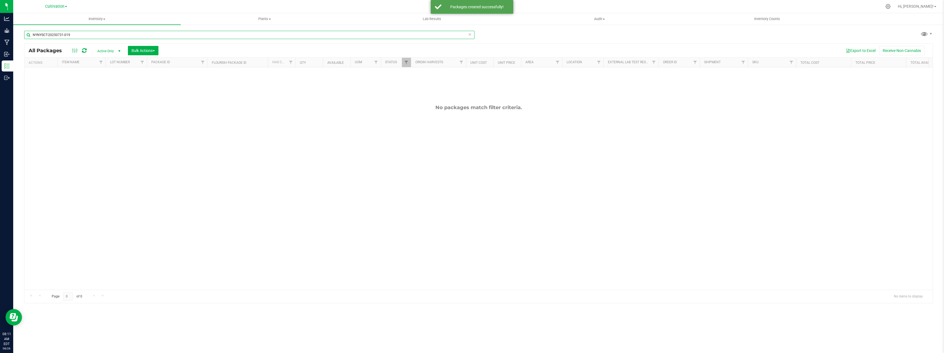
drag, startPoint x: 88, startPoint y: 36, endPoint x: 27, endPoint y: 33, distance: 61.4
click at [27, 33] on input "NYNYSCT-20250731-019" at bounding box center [249, 35] width 450 height 8
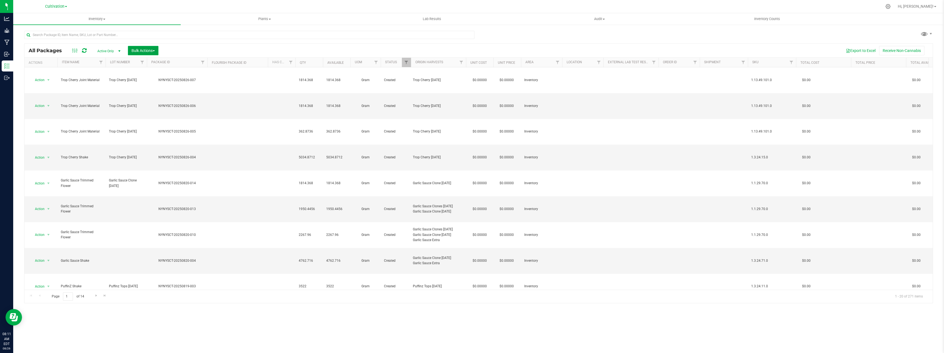
click at [140, 51] on span "Bulk Actions" at bounding box center [142, 50] width 23 height 4
click at [161, 85] on span "Combine packages" at bounding box center [147, 83] width 32 height 4
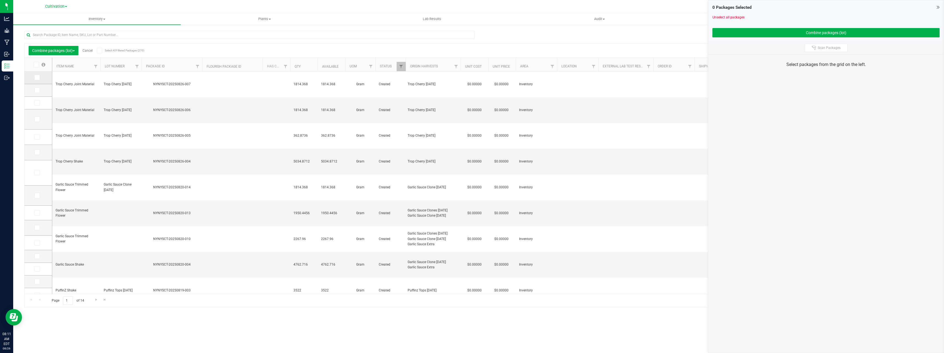
click at [38, 78] on icon at bounding box center [37, 78] width 4 height 0
click at [0, 0] on input "checkbox" at bounding box center [0, 0] width 0 height 0
click at [36, 92] on span at bounding box center [37, 90] width 6 height 6
click at [0, 0] on input "checkbox" at bounding box center [0, 0] width 0 height 0
click at [40, 101] on span at bounding box center [37, 103] width 6 height 6
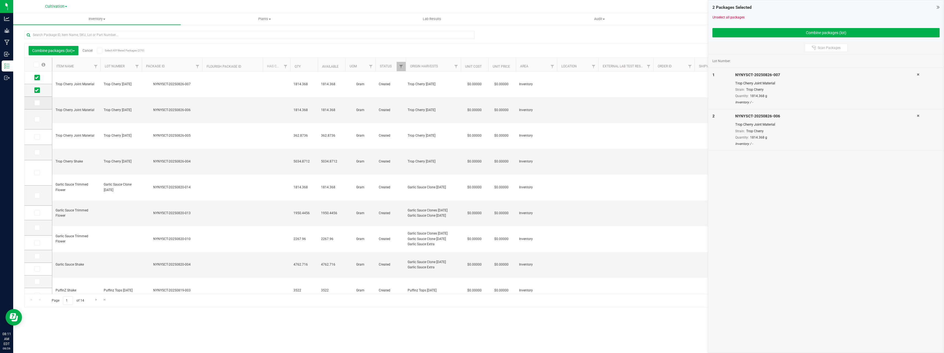
click at [0, 0] on input "checkbox" at bounding box center [0, 0] width 0 height 0
click at [798, 29] on button "Combine packages (lot)" at bounding box center [825, 32] width 227 height 9
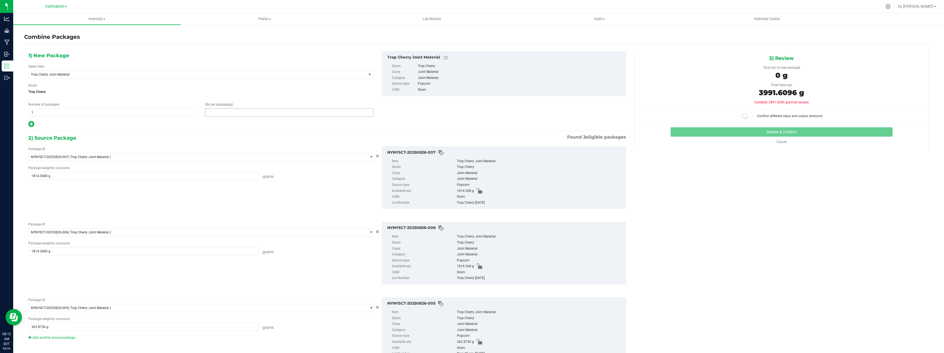
click at [226, 114] on span at bounding box center [289, 112] width 168 height 8
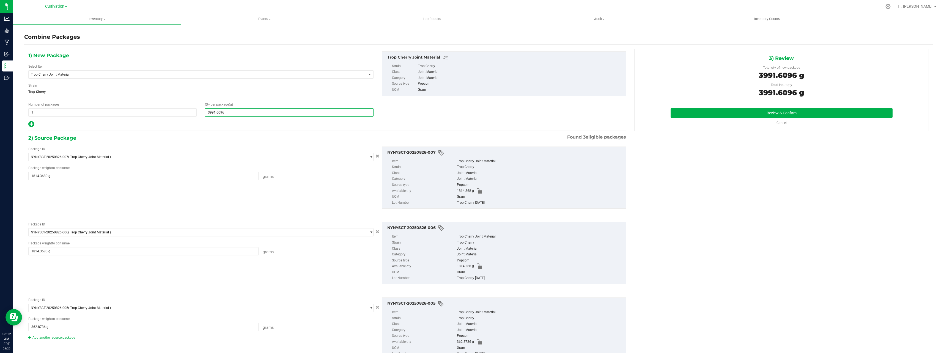
type input "3991.6096"
type input "3,992"
click at [316, 144] on div "Package ID NYNYSCT-20250826-007 ( Trop Cherry Joint Material ) NYNYSCT-20250826…" at bounding box center [327, 177] width 606 height 71
click at [234, 112] on span "3,992 3992" at bounding box center [289, 112] width 168 height 8
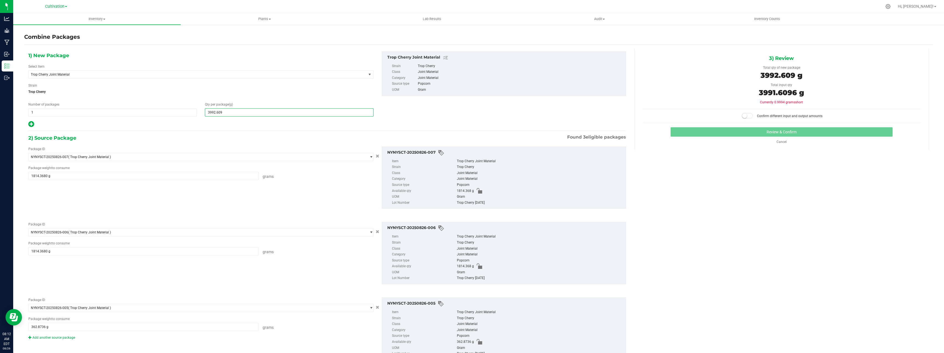
type input "3992.6096"
type input "3,993"
click at [273, 130] on div "1) New Package Select Item Trop Cherry Joint Material Airmail .75g Dime Bag Air…" at bounding box center [327, 210] width 606 height 323
click at [233, 111] on span "3,993 3993" at bounding box center [289, 112] width 168 height 8
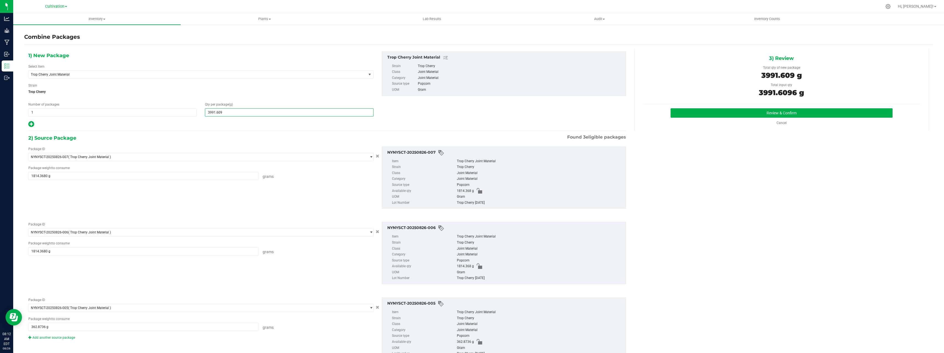
type input "3991.6096"
type input "3,992"
click at [726, 110] on button "Review & Confirm" at bounding box center [782, 112] width 222 height 9
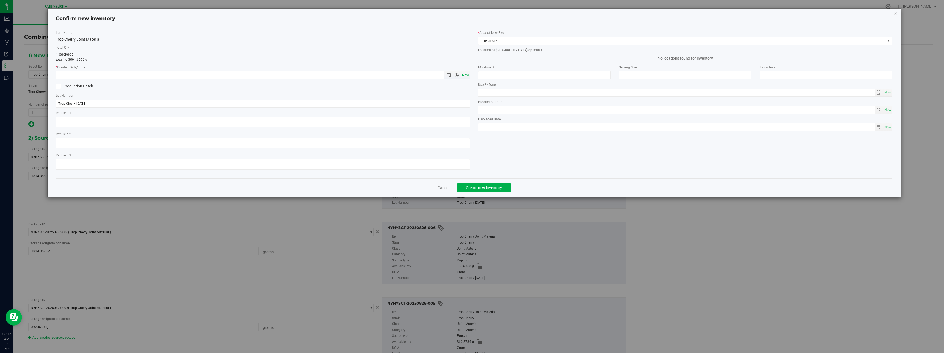
click at [464, 76] on span "Now" at bounding box center [465, 75] width 9 height 8
type input "[DATE] 8:12 AM"
click at [503, 188] on button "Create new inventory" at bounding box center [483, 187] width 53 height 9
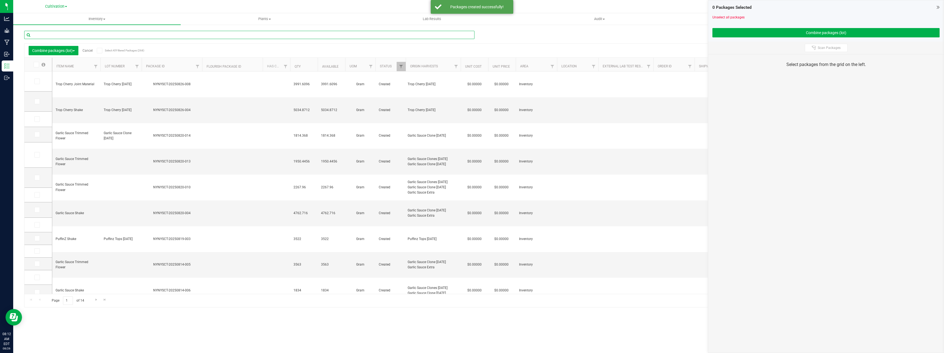
click at [142, 37] on input "text" at bounding box center [249, 35] width 450 height 8
type input "NYNYSCT-20250423-006"
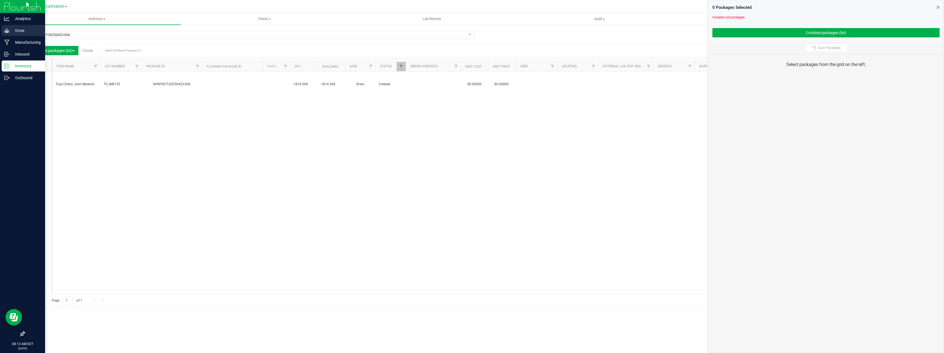
click at [11, 28] on p "Grow" at bounding box center [26, 30] width 33 height 7
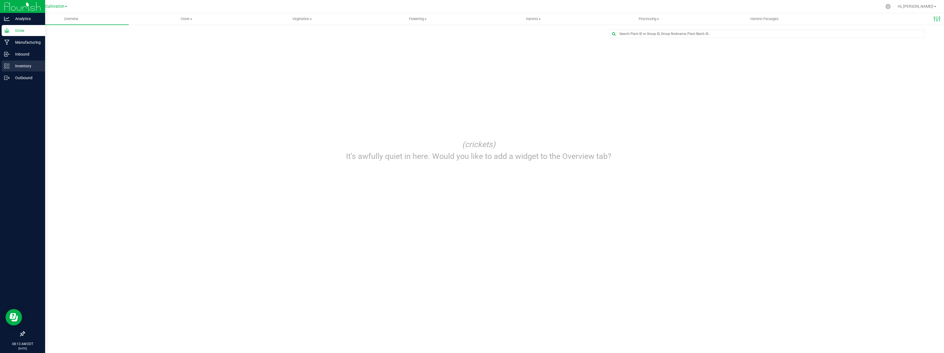
click at [9, 66] on line at bounding box center [7, 66] width 3 height 0
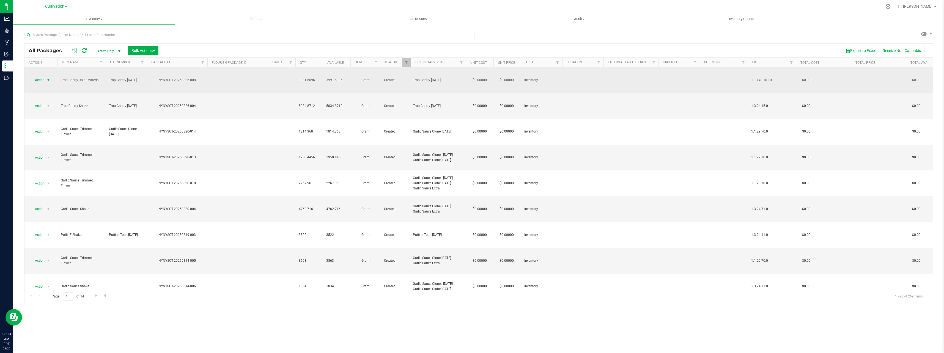
click at [43, 76] on span "Action" at bounding box center [37, 80] width 15 height 8
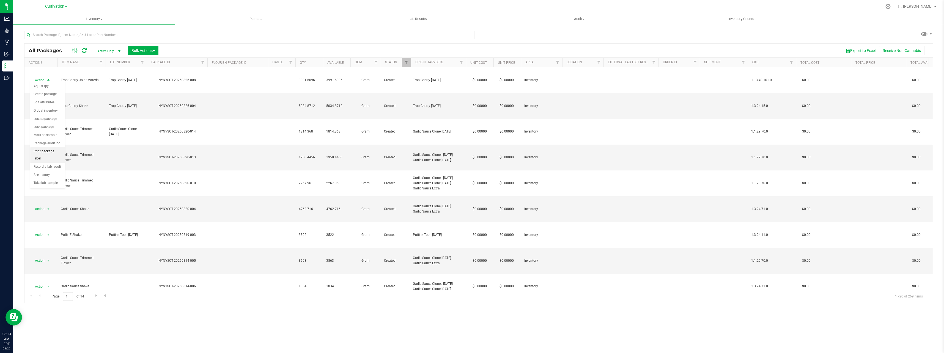
click at [58, 150] on li "Print package label" at bounding box center [47, 154] width 35 height 15
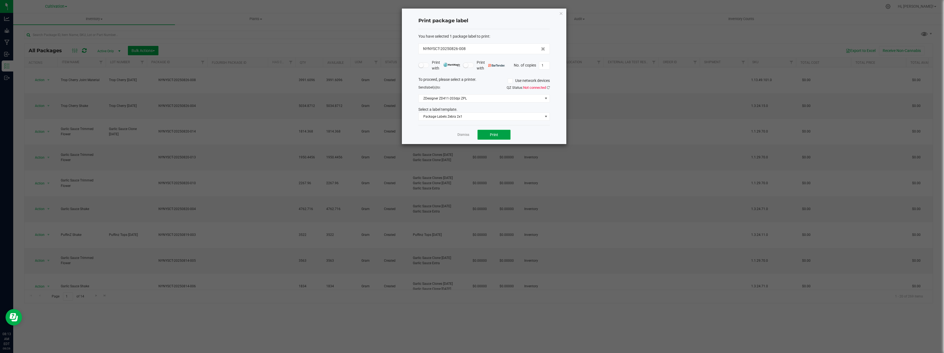
click at [493, 136] on span "Print" at bounding box center [494, 135] width 8 height 4
click at [463, 135] on link "Dismiss" at bounding box center [463, 135] width 12 height 5
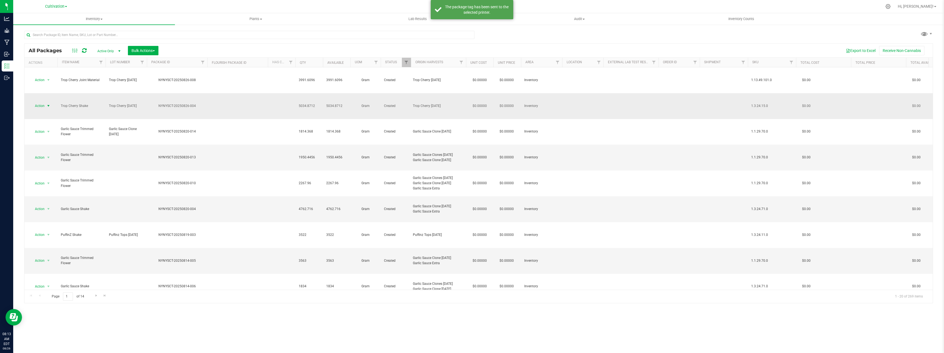
click at [50, 104] on span "select" at bounding box center [48, 106] width 4 height 4
click at [61, 172] on li "Print package label" at bounding box center [47, 174] width 35 height 15
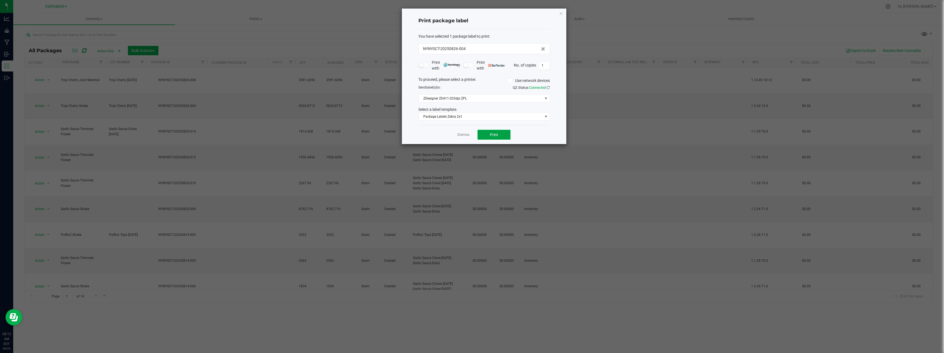
click at [492, 137] on span "Print" at bounding box center [494, 135] width 8 height 4
click at [468, 135] on link "Dismiss" at bounding box center [463, 135] width 12 height 5
